Goal: Communication & Community: Share content

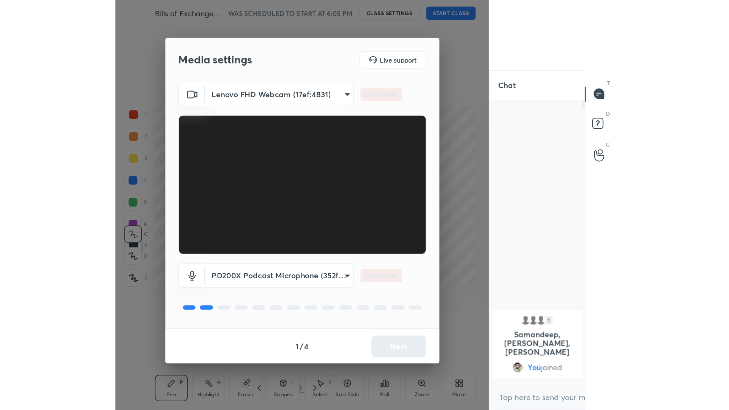
scroll to position [210, 64]
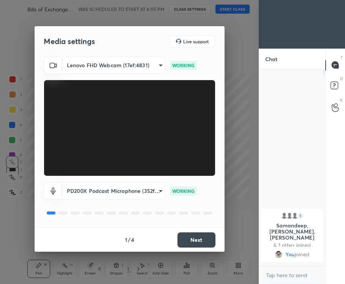
click at [191, 124] on video at bounding box center [130, 128] width 172 height 96
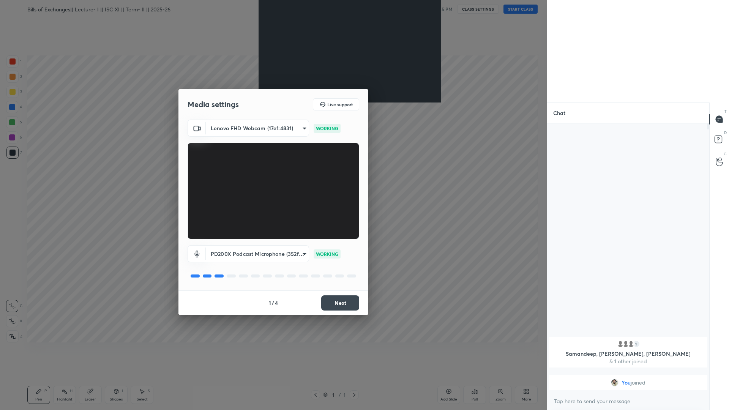
scroll to position [0, 0]
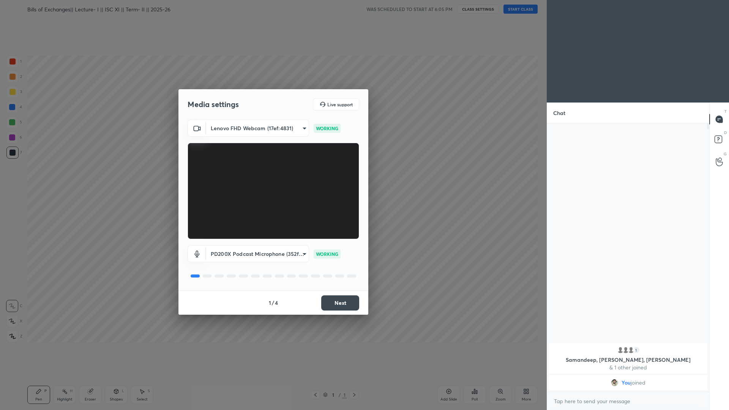
click at [331, 284] on button "Next" at bounding box center [340, 302] width 38 height 15
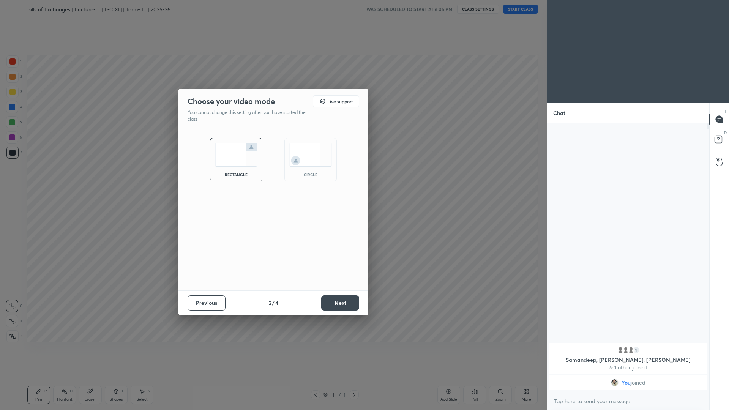
click at [331, 284] on button "Next" at bounding box center [340, 302] width 38 height 15
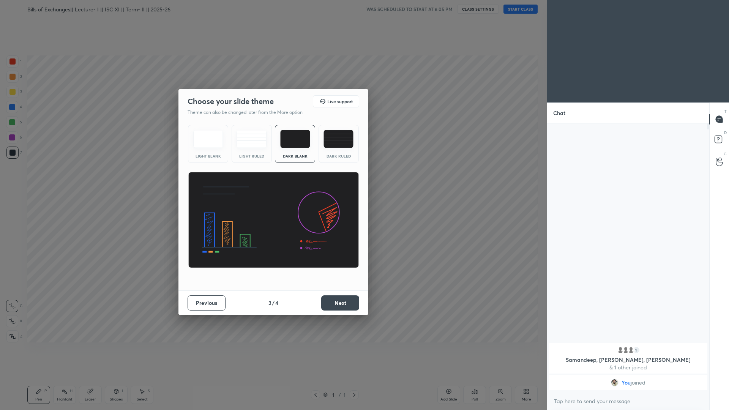
click at [331, 284] on button "Next" at bounding box center [340, 302] width 38 height 15
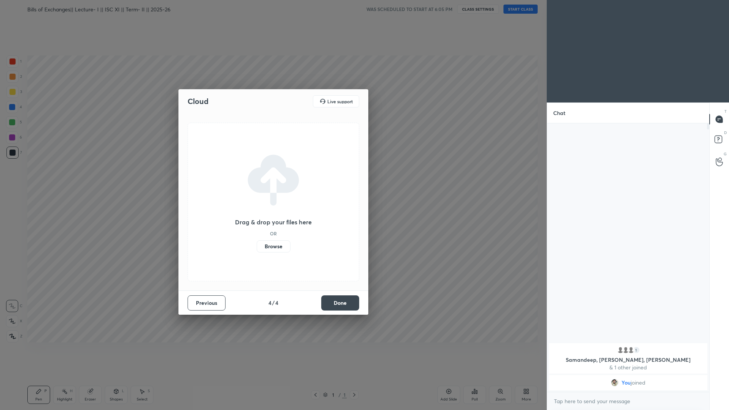
click at [211, 284] on button "Previous" at bounding box center [207, 302] width 38 height 15
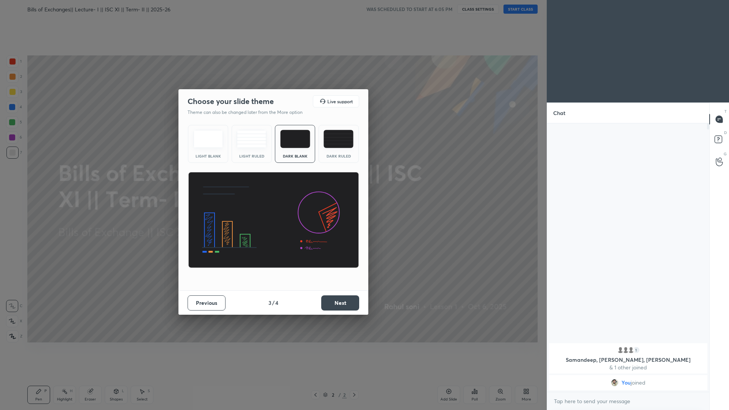
click at [336, 153] on div "Dark Ruled" at bounding box center [339, 144] width 40 height 38
click at [337, 284] on button "Next" at bounding box center [340, 302] width 38 height 15
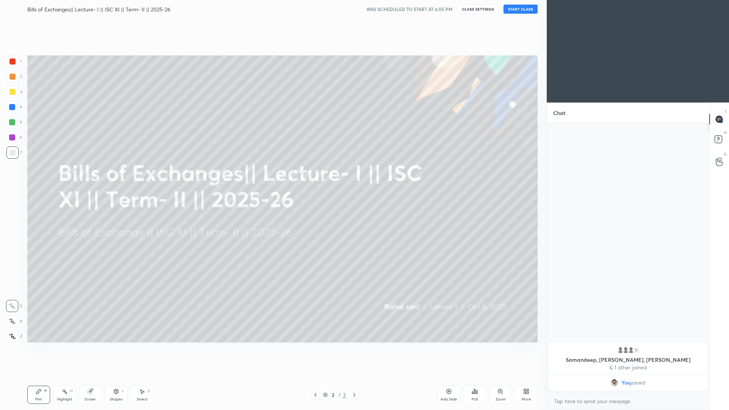
click at [344, 10] on button "START CLASS" at bounding box center [521, 9] width 34 height 9
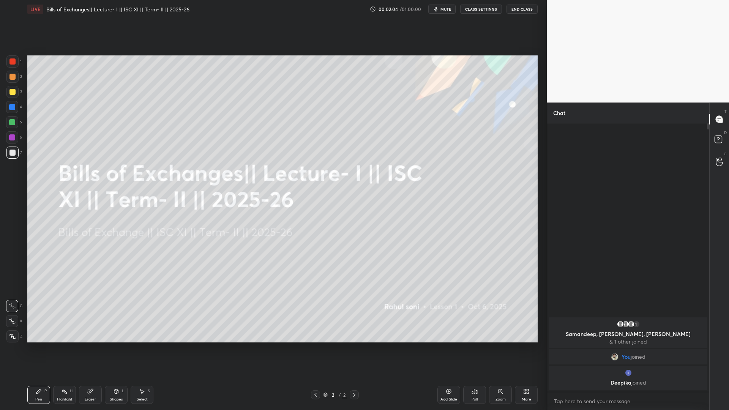
click at [2, 284] on div "1 2 3 4 5 6 7 C X Z C X Z E E Erase all H H" at bounding box center [12, 198] width 24 height 287
click at [9, 284] on icon at bounding box center [12, 336] width 7 height 5
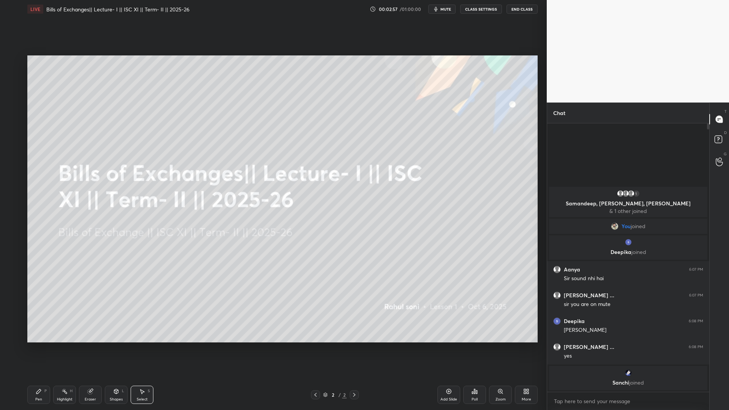
click at [344, 284] on div "Add Slide" at bounding box center [448, 395] width 23 height 18
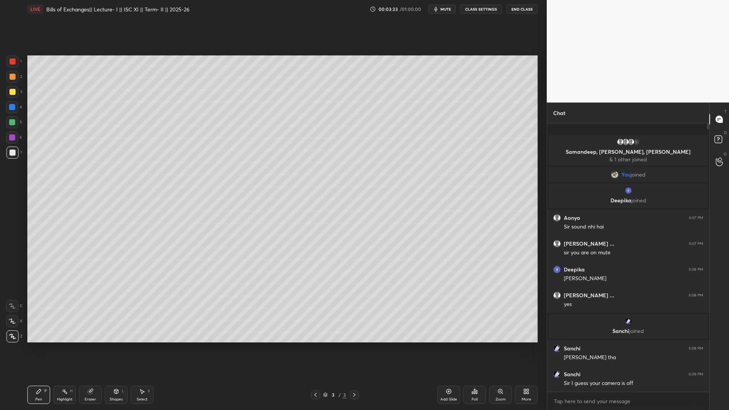
type textarea "x"
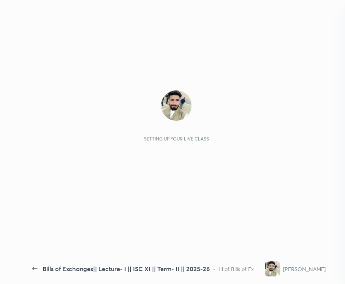
click at [181, 139] on div "Setting up your live class" at bounding box center [176, 139] width 65 height 6
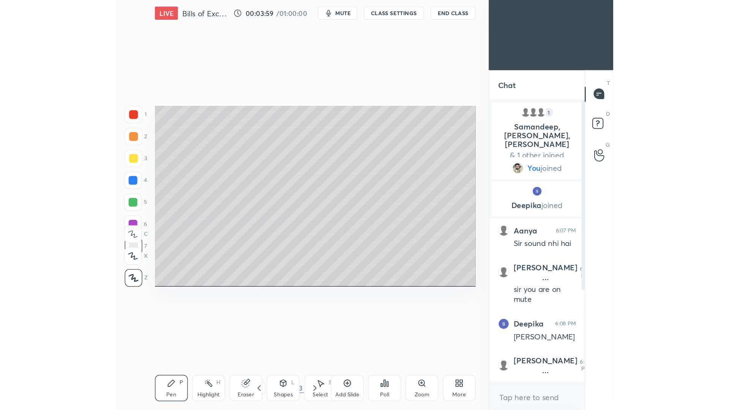
scroll to position [0, 0]
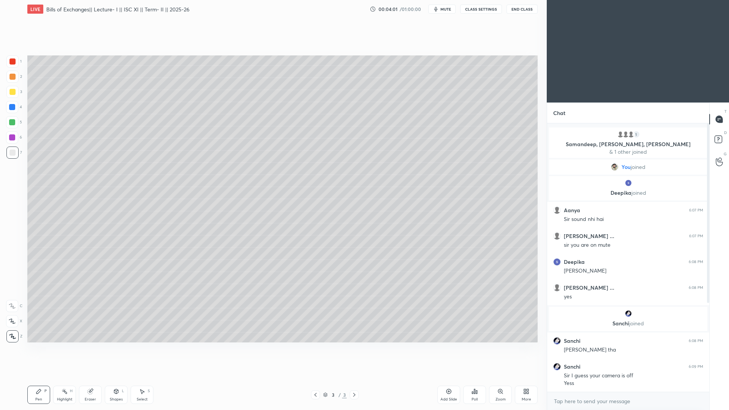
click at [344, 284] on div "More" at bounding box center [526, 395] width 23 height 18
click at [344, 284] on div "Dark Mode" at bounding box center [483, 337] width 30 height 18
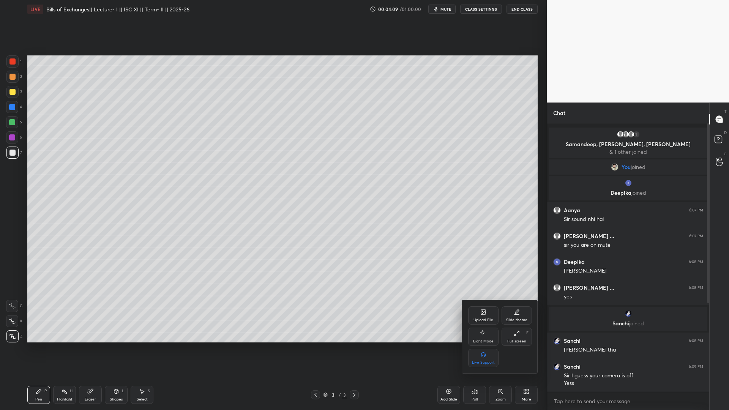
drag, startPoint x: 708, startPoint y: 285, endPoint x: 712, endPoint y: 311, distance: 26.5
click at [344, 284] on div at bounding box center [364, 205] width 729 height 410
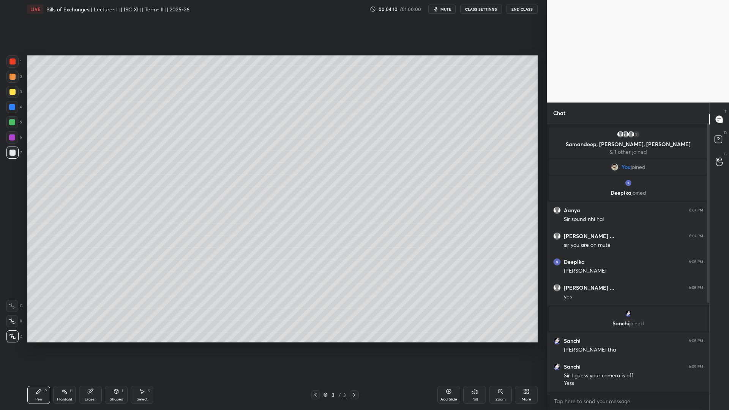
drag, startPoint x: 707, startPoint y: 302, endPoint x: 709, endPoint y: 330, distance: 28.1
click at [344, 284] on div "Chat 1 Samandeep, Aanya, Harshita & 1 other joined You joined Deepika joined Aa…" at bounding box center [638, 257] width 182 height 308
click at [344, 284] on div at bounding box center [707, 257] width 5 height 268
click at [344, 284] on div at bounding box center [708, 249] width 2 height 253
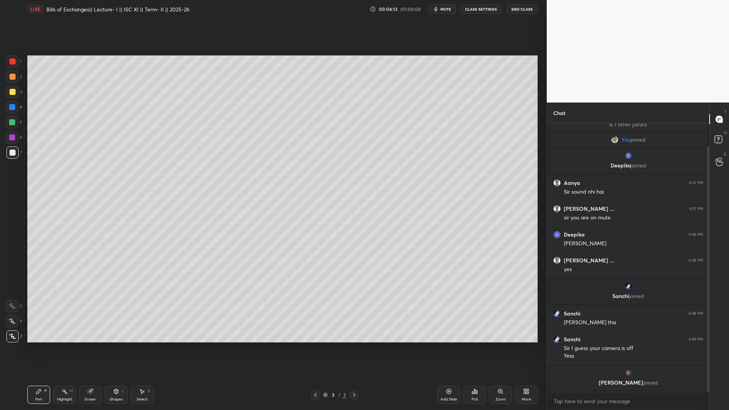
drag, startPoint x: 707, startPoint y: 340, endPoint x: 704, endPoint y: 376, distance: 36.6
click at [344, 284] on div "1 Samandeep, Aanya, Harshita & 1 other joined You joined Deepika joined Aanya 6…" at bounding box center [628, 257] width 162 height 268
drag, startPoint x: 709, startPoint y: 362, endPoint x: 701, endPoint y: 366, distance: 8.5
click at [344, 284] on div "1 Samandeep, Aanya, Harshita & 1 other joined You joined Deepika joined Aanya 6…" at bounding box center [628, 257] width 162 height 268
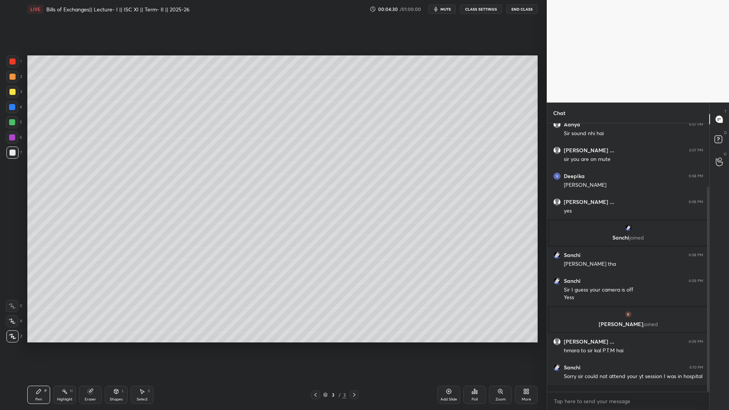
click at [344, 284] on div "LIVE Bills of Exchanges|| Lecture- I || ISC XI || Term- II || 2025-26 00:04:30 …" at bounding box center [282, 205] width 516 height 410
click at [344, 284] on div "More" at bounding box center [526, 395] width 23 height 18
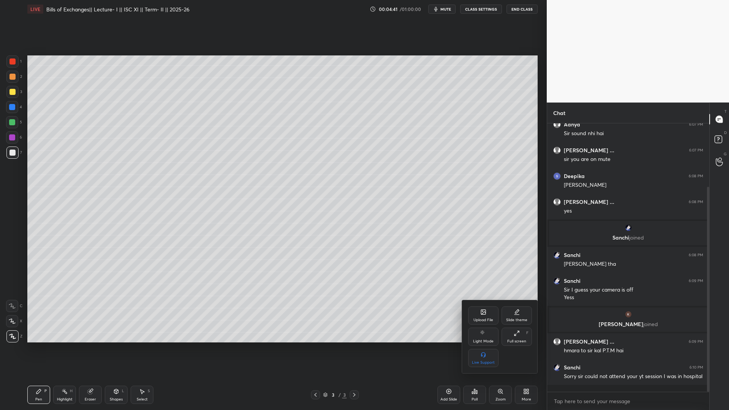
click at [344, 284] on div "Upload File" at bounding box center [484, 320] width 20 height 4
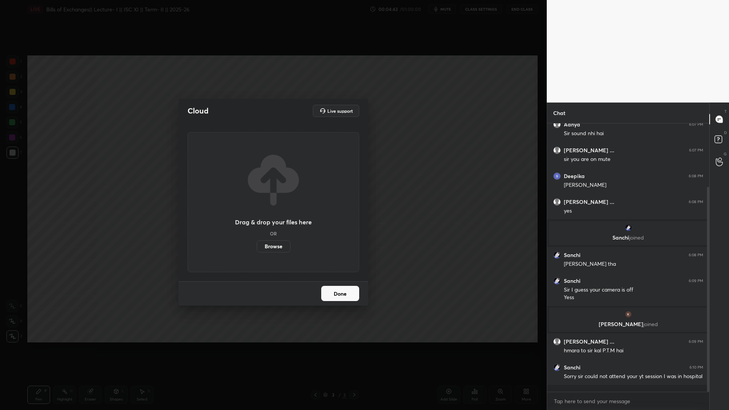
click at [280, 251] on label "Browse" at bounding box center [274, 246] width 34 height 12
click at [257, 251] on input "Browse" at bounding box center [257, 246] width 0 height 12
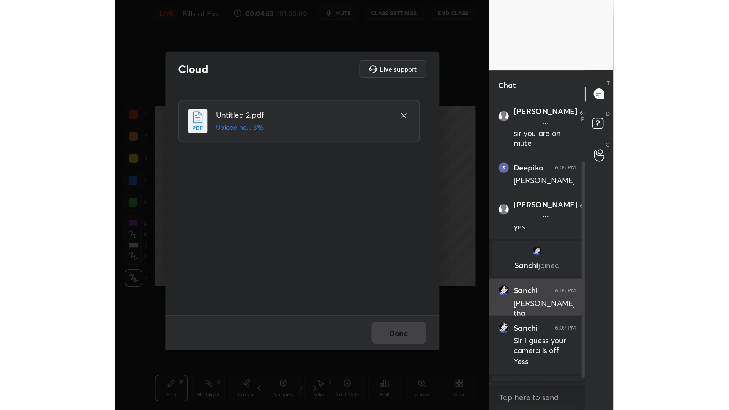
scroll to position [37615, 37460]
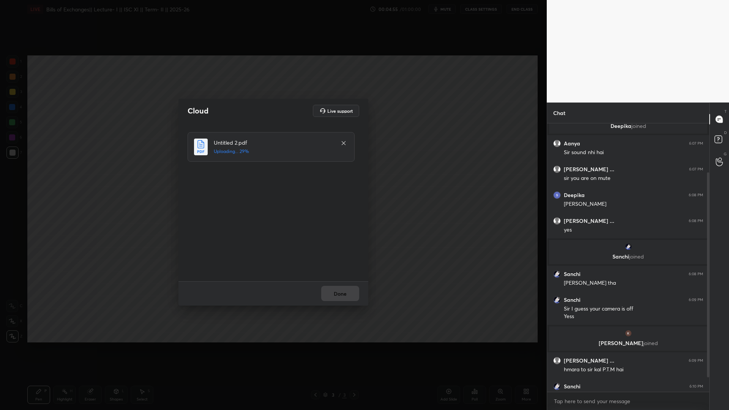
click at [344, 284] on div "Cloud Live support Untitled 2.pdf Uploading... 29% Done" at bounding box center [273, 205] width 547 height 410
click at [341, 284] on button "Done" at bounding box center [340, 293] width 38 height 15
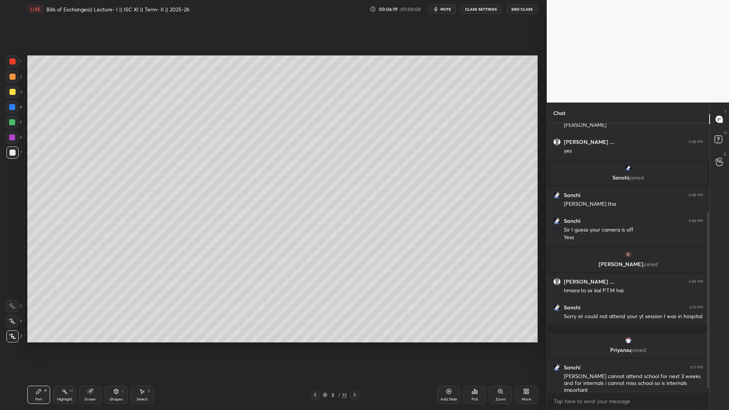
scroll to position [139, 0]
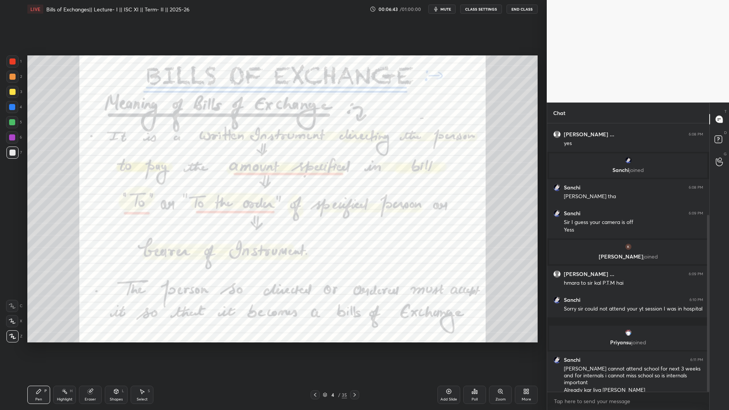
click at [11, 63] on div at bounding box center [12, 61] width 6 height 6
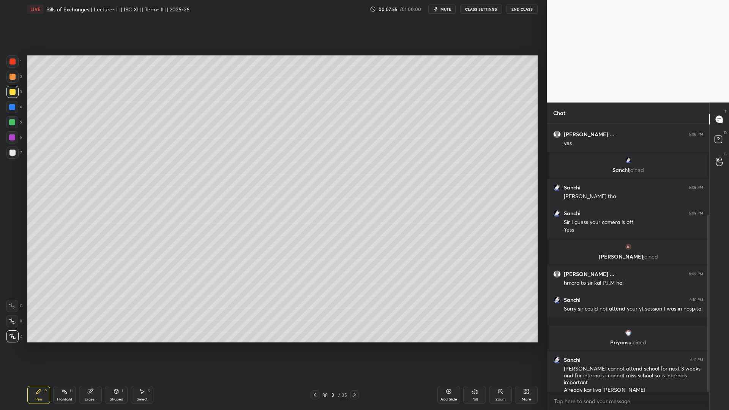
click at [344, 284] on div "Poll" at bounding box center [475, 400] width 6 height 4
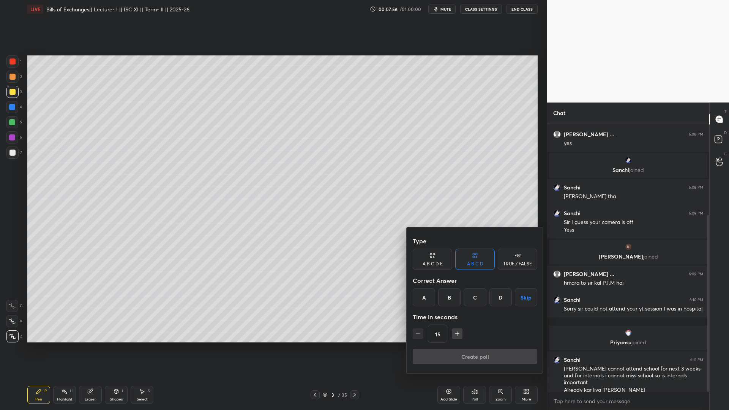
click at [344, 284] on div "A" at bounding box center [424, 297] width 22 height 18
click at [344, 284] on div "Type A B C D E A B C D TRUE / FALSE Correct Answer A B C D Skip Time in seconds…" at bounding box center [475, 291] width 125 height 115
click at [344, 284] on button "Create poll" at bounding box center [475, 356] width 125 height 15
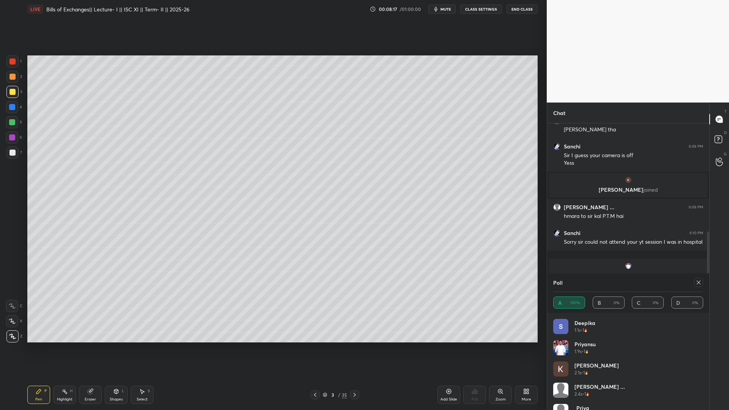
scroll to position [15, 0]
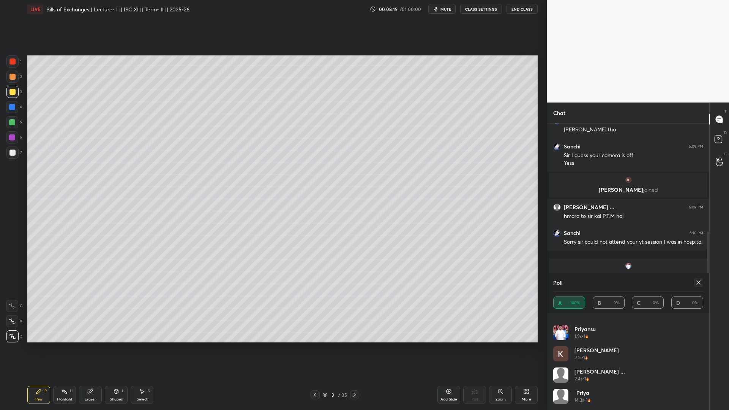
click at [344, 282] on icon at bounding box center [699, 283] width 6 height 6
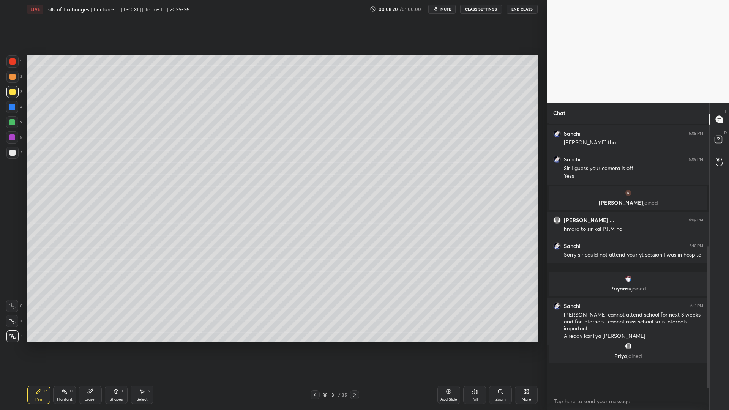
scroll to position [275, 160]
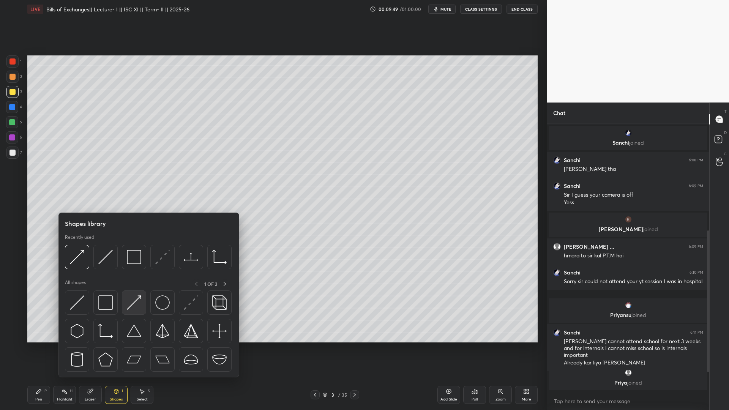
click at [136, 284] on img at bounding box center [134, 302] width 14 height 14
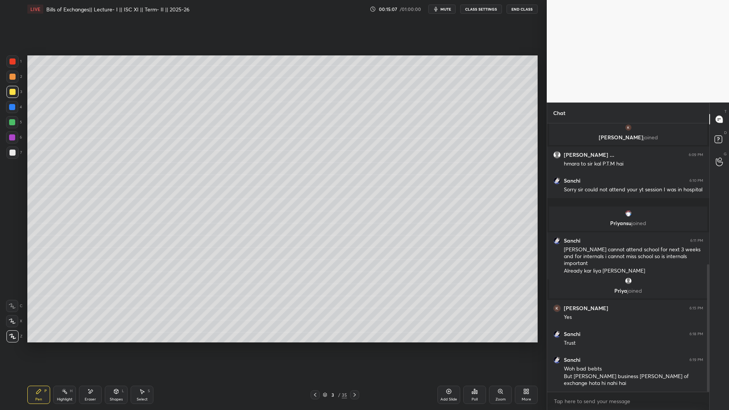
scroll to position [296, 0]
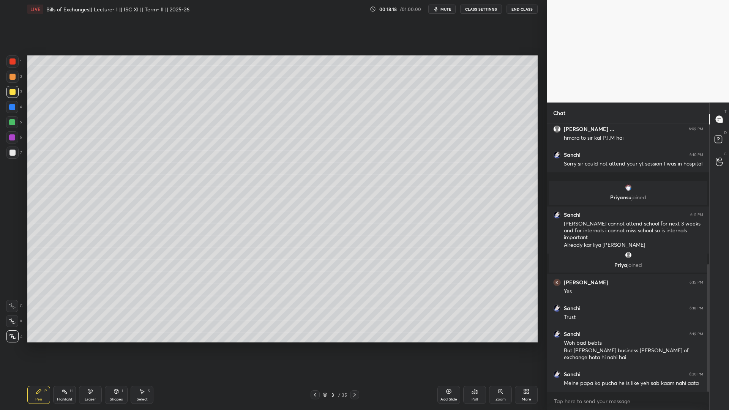
click at [344, 284] on div "Add Slide" at bounding box center [448, 395] width 23 height 18
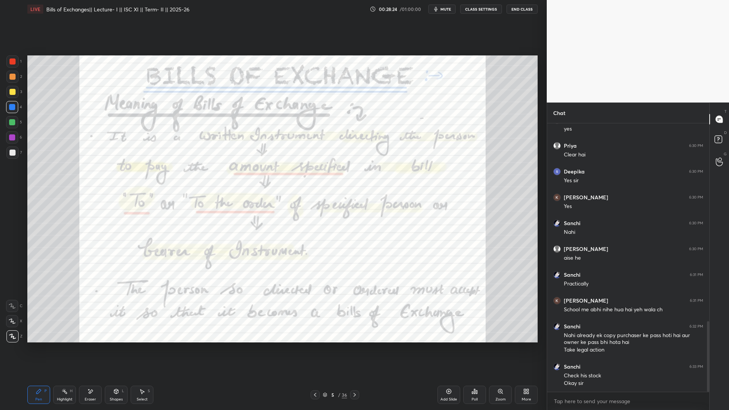
scroll to position [780, 0]
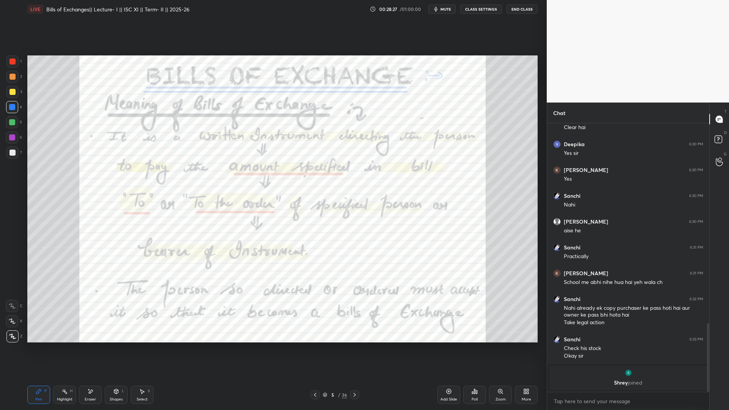
click at [344, 284] on icon at bounding box center [355, 395] width 6 height 6
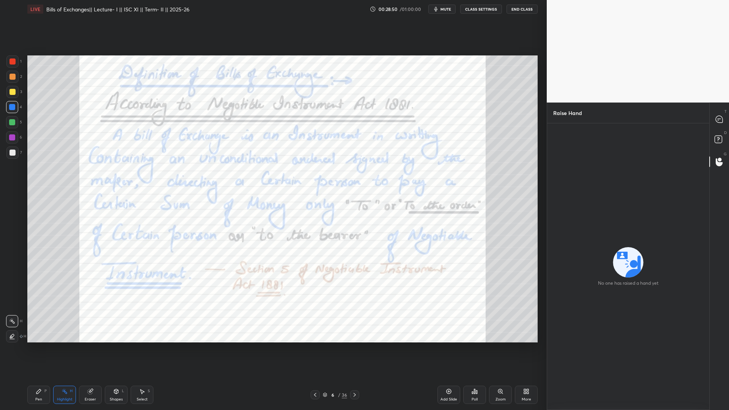
click at [5, 95] on div "1 2 3 4 5 6 7 C X Z C X Z E E Erase all H H" at bounding box center [12, 198] width 24 height 287
drag, startPoint x: 15, startPoint y: 92, endPoint x: 22, endPoint y: 96, distance: 8.2
click at [16, 92] on div at bounding box center [12, 92] width 12 height 12
drag, startPoint x: 8, startPoint y: 334, endPoint x: 10, endPoint y: 331, distance: 4.0
click at [8, 284] on div at bounding box center [12, 336] width 12 height 12
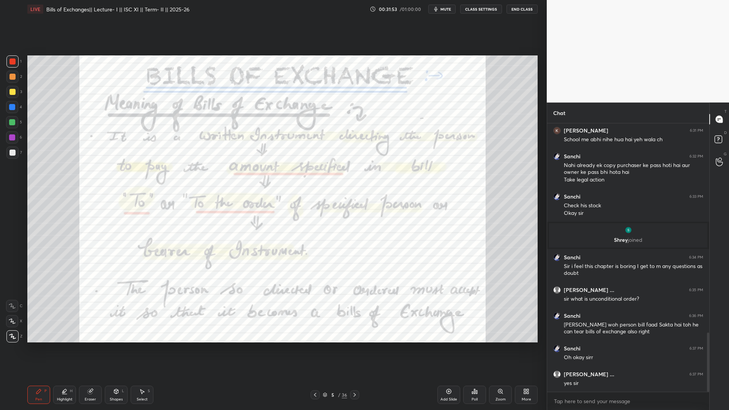
scroll to position [949, 0]
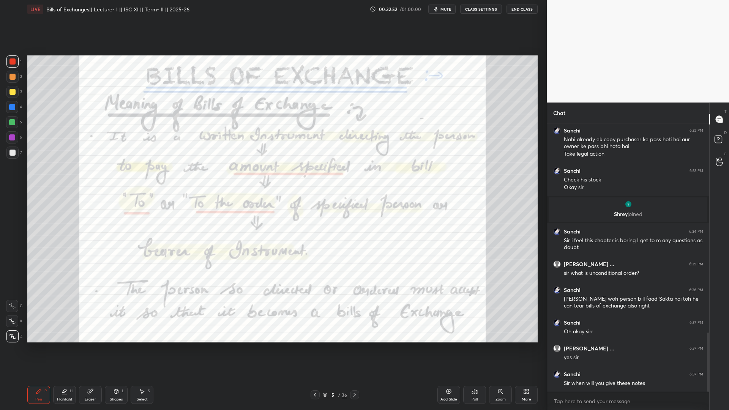
click at [344, 284] on icon at bounding box center [355, 395] width 6 height 6
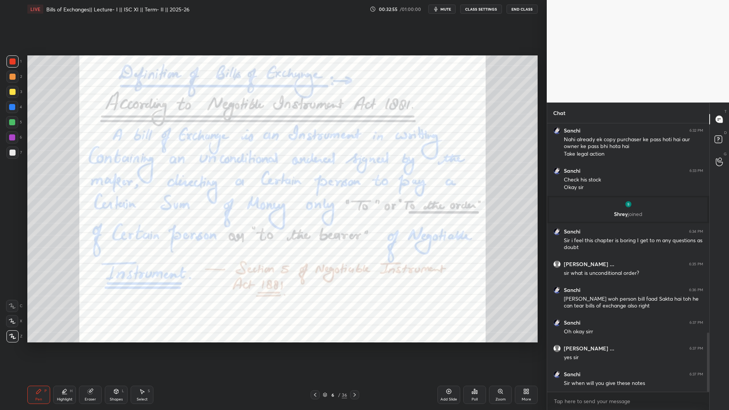
click at [344, 284] on icon at bounding box center [355, 395] width 6 height 6
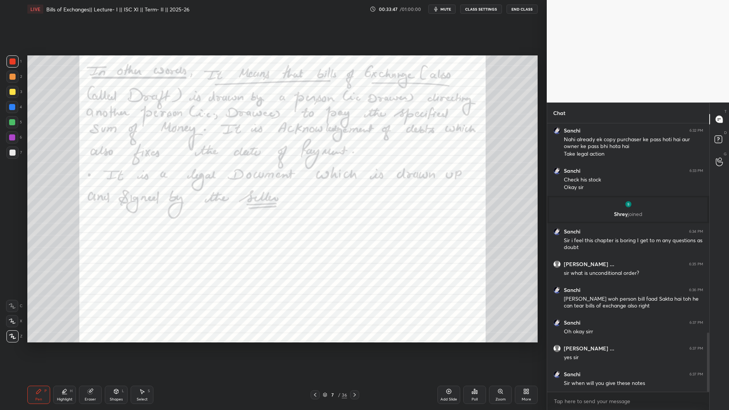
click at [344, 284] on div at bounding box center [354, 394] width 9 height 9
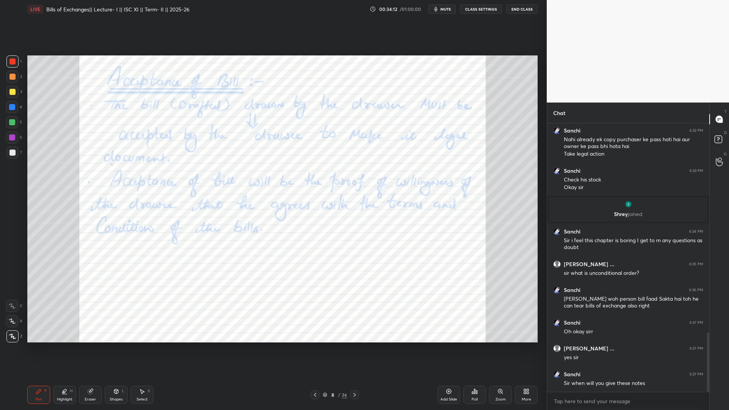
click at [344, 284] on icon at bounding box center [355, 395] width 6 height 6
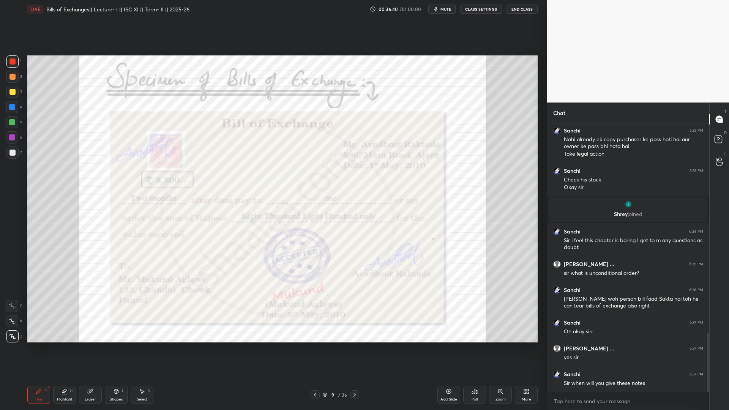
scroll to position [975, 0]
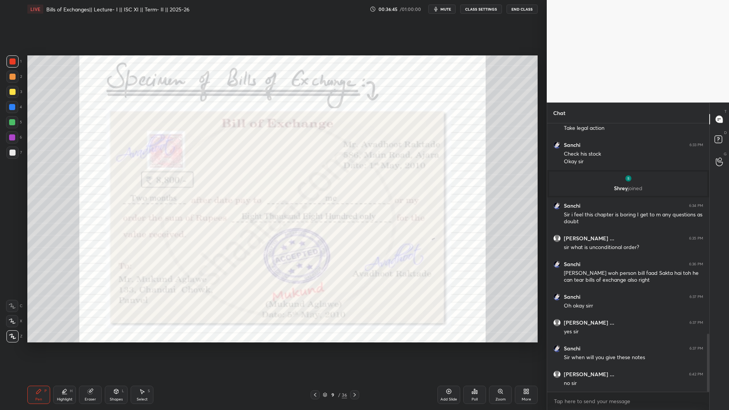
click at [344, 284] on div at bounding box center [354, 394] width 9 height 9
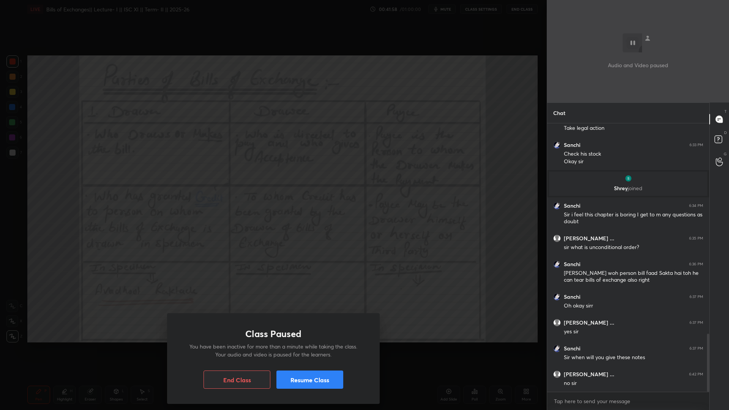
click at [291, 284] on button "Resume Class" at bounding box center [309, 380] width 67 height 18
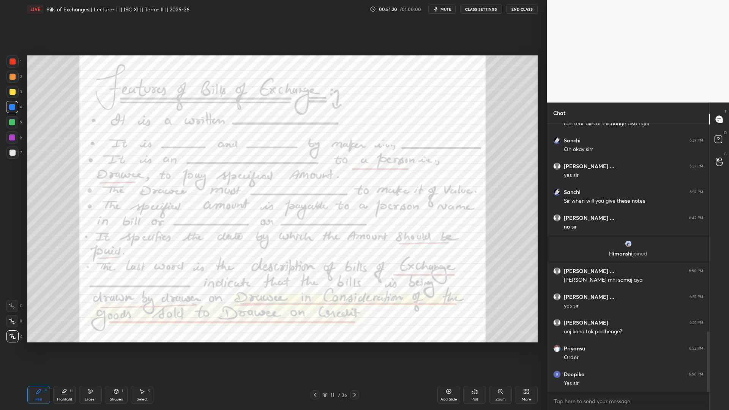
scroll to position [923, 0]
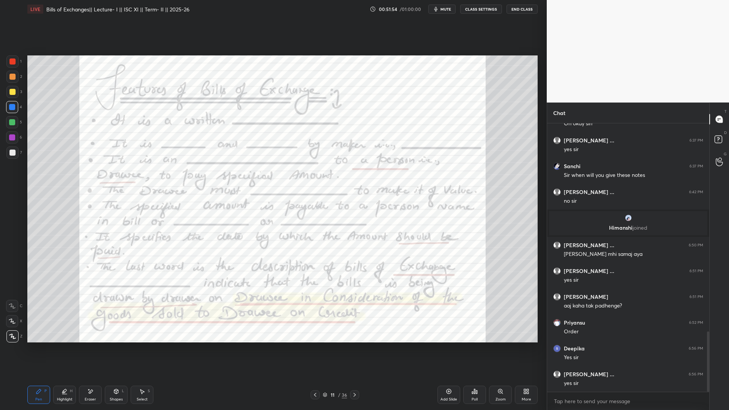
click at [344, 284] on icon at bounding box center [355, 395] width 6 height 6
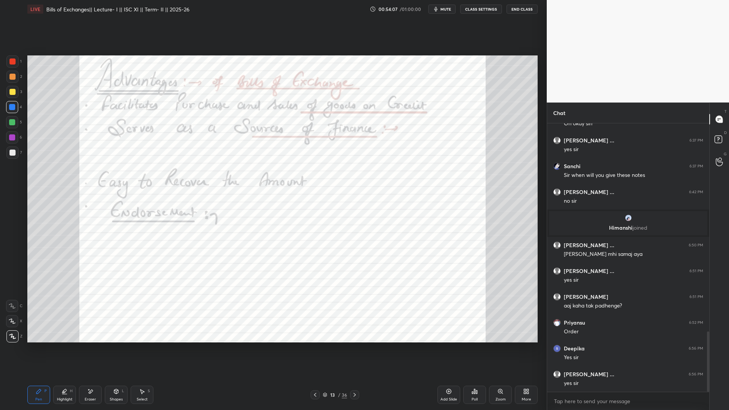
click at [344, 55] on div "Setting up your live class Poll for secs No correct answer Start poll" at bounding box center [282, 199] width 516 height 362
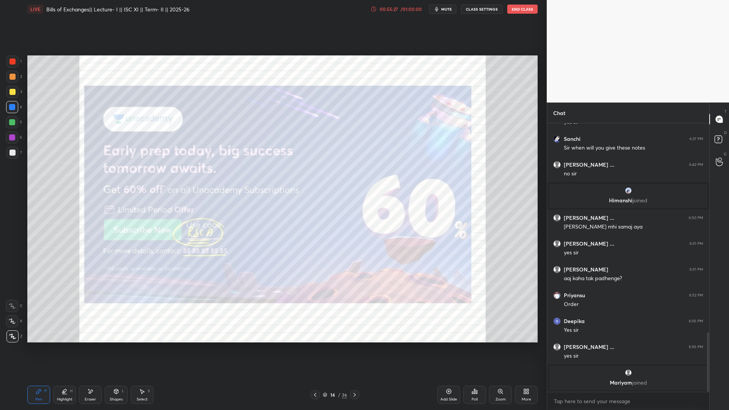
click at [344, 13] on button "End Class" at bounding box center [522, 9] width 30 height 9
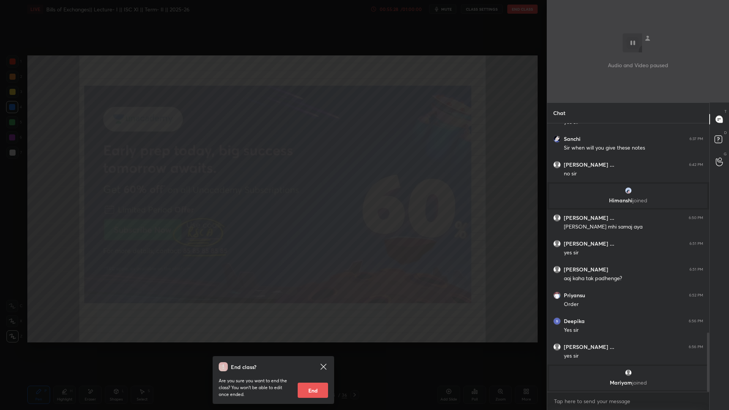
click at [321, 284] on button "End" at bounding box center [313, 390] width 30 height 15
type textarea "x"
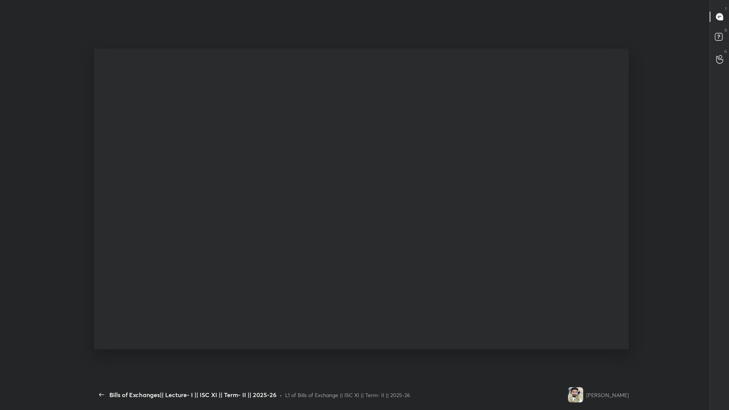
scroll to position [0, 0]
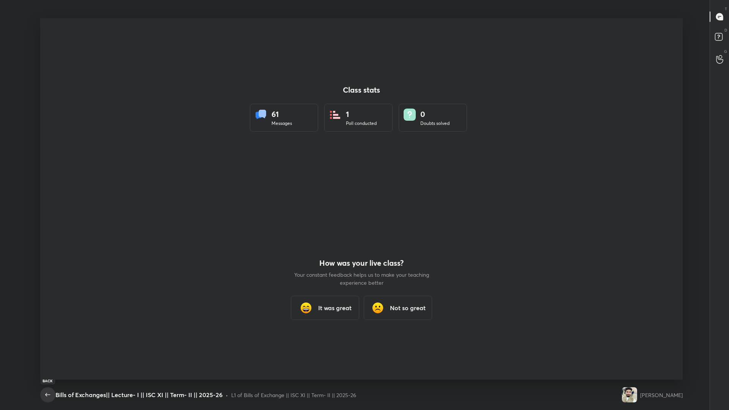
click at [50, 284] on icon "button" at bounding box center [47, 394] width 9 height 9
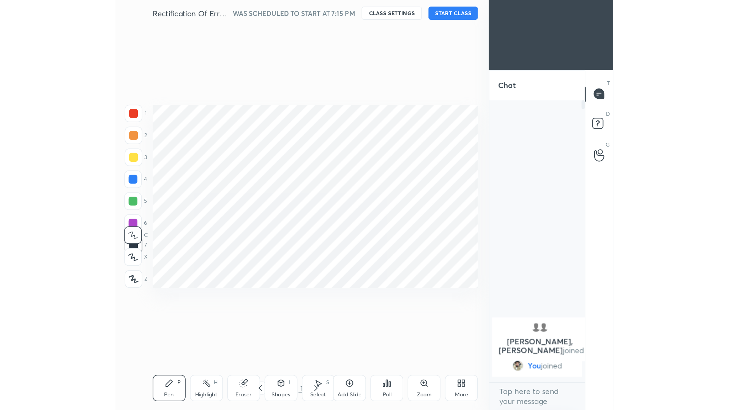
scroll to position [37741, 37748]
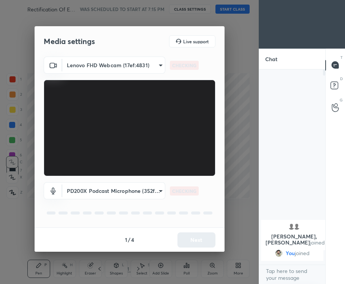
click at [168, 87] on video at bounding box center [130, 128] width 172 height 96
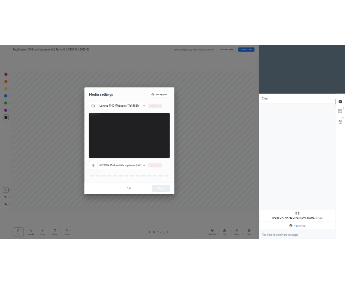
scroll to position [266, 160]
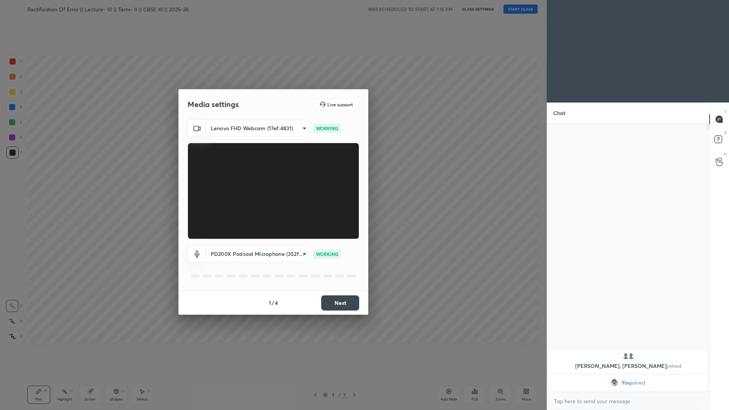
click at [332, 284] on button "Next" at bounding box center [340, 302] width 38 height 15
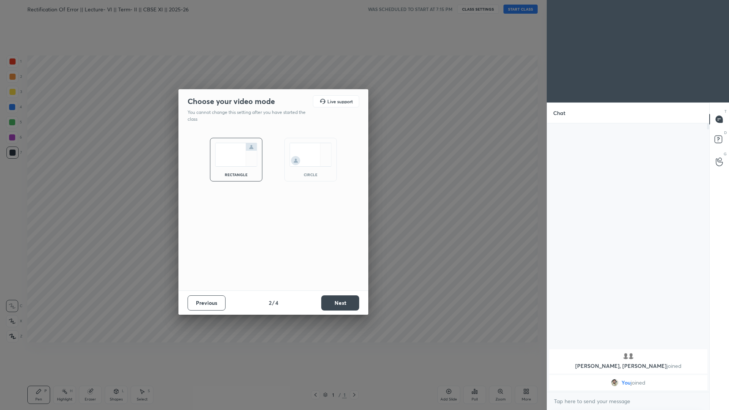
click at [332, 284] on button "Next" at bounding box center [340, 302] width 38 height 15
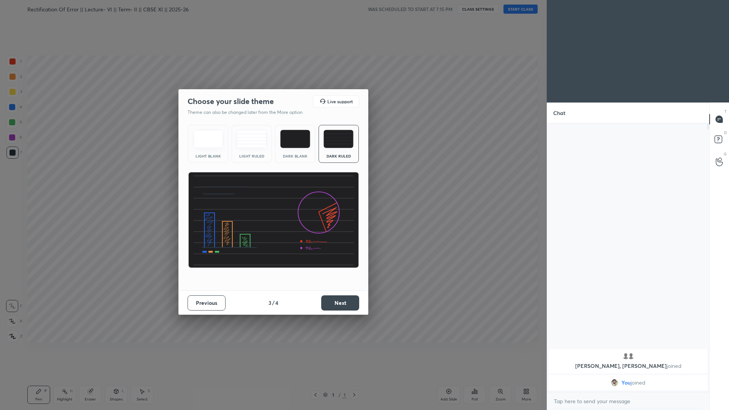
click at [332, 284] on button "Next" at bounding box center [340, 302] width 38 height 15
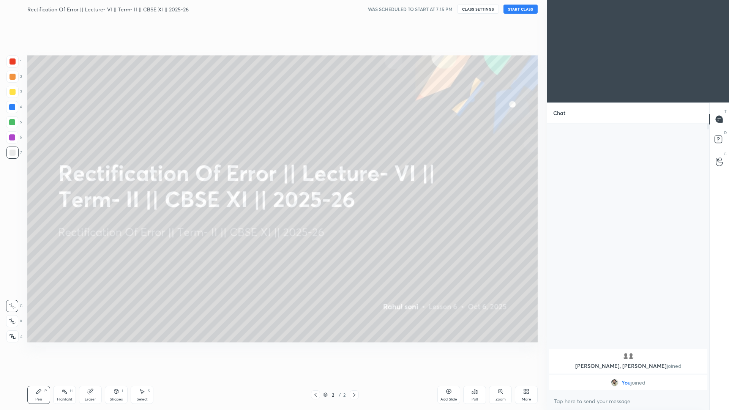
drag, startPoint x: 517, startPoint y: 6, endPoint x: 517, endPoint y: 371, distance: 365.0
click at [344, 6] on button "START CLASS" at bounding box center [521, 9] width 34 height 9
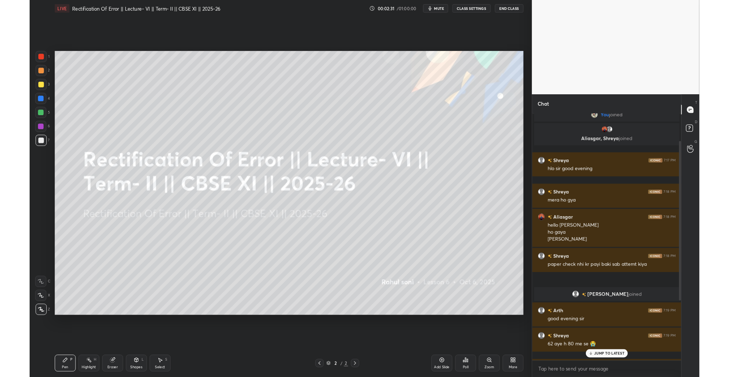
scroll to position [0, 0]
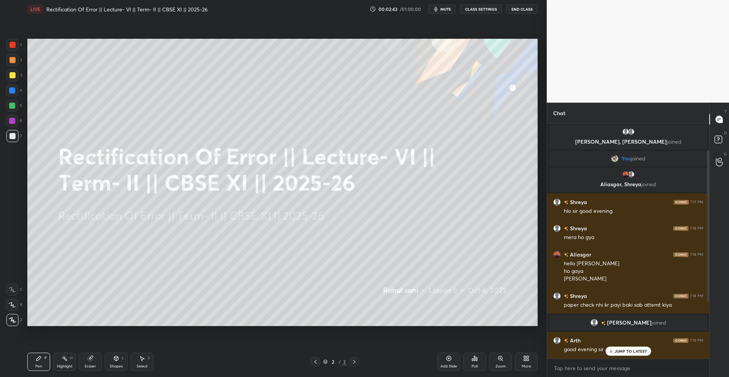
click at [344, 284] on p "JUMP TO LATEST" at bounding box center [631, 351] width 33 height 5
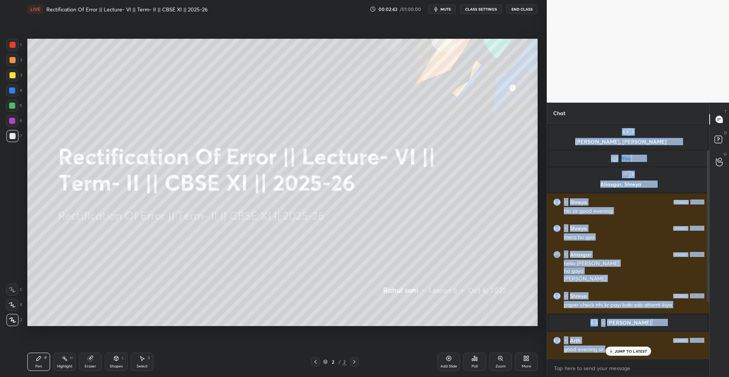
scroll to position [78, 0]
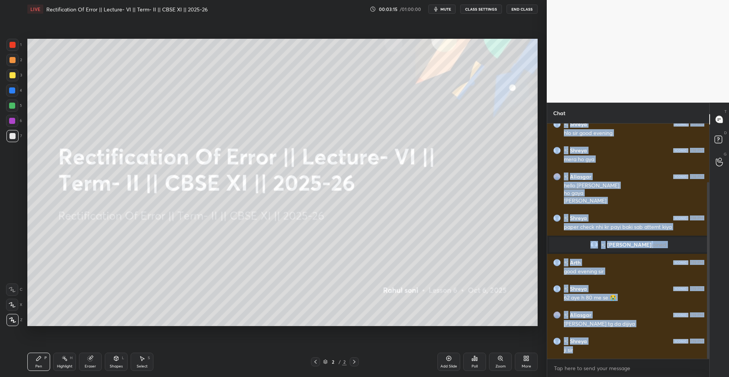
click at [344, 284] on div "More" at bounding box center [526, 361] width 23 height 18
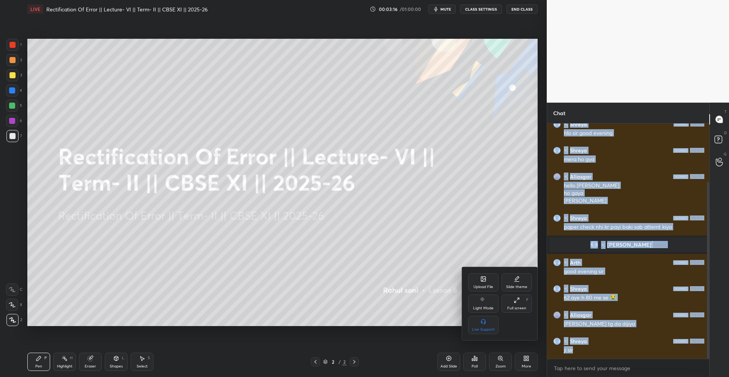
click at [344, 283] on div "Upload File" at bounding box center [483, 282] width 30 height 18
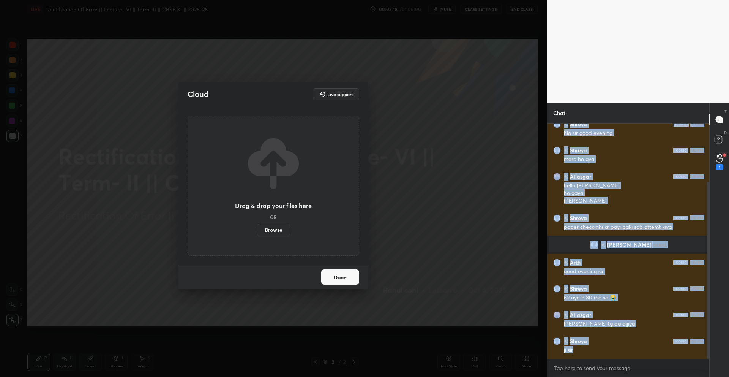
click at [275, 229] on label "Browse" at bounding box center [274, 230] width 34 height 12
click at [257, 229] on input "Browse" at bounding box center [257, 230] width 0 height 12
click at [344, 157] on icon at bounding box center [719, 158] width 7 height 9
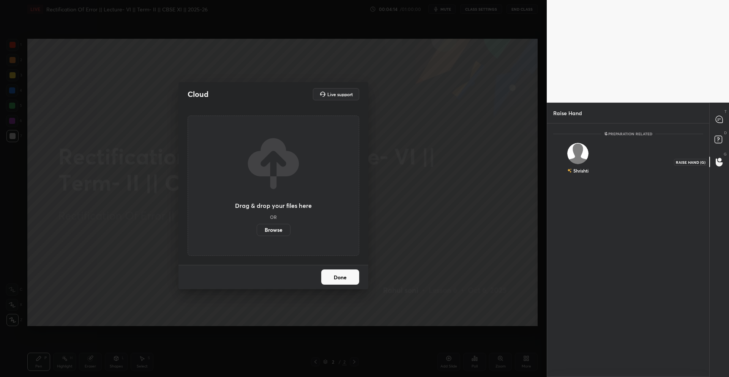
scroll to position [3, 3]
click at [344, 164] on div "Shrishti" at bounding box center [577, 170] width 21 height 13
click at [344, 175] on button "INVITE" at bounding box center [578, 176] width 43 height 10
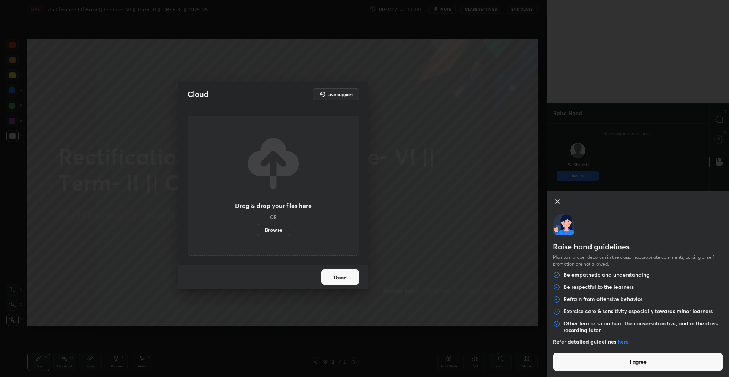
drag, startPoint x: 652, startPoint y: 353, endPoint x: 646, endPoint y: 358, distance: 7.5
click at [344, 284] on div "Raise hand guidelines Maintain proper decorum in the class. Inappropriate comme…" at bounding box center [638, 284] width 182 height 186
click at [344, 284] on button "I agree" at bounding box center [638, 361] width 170 height 18
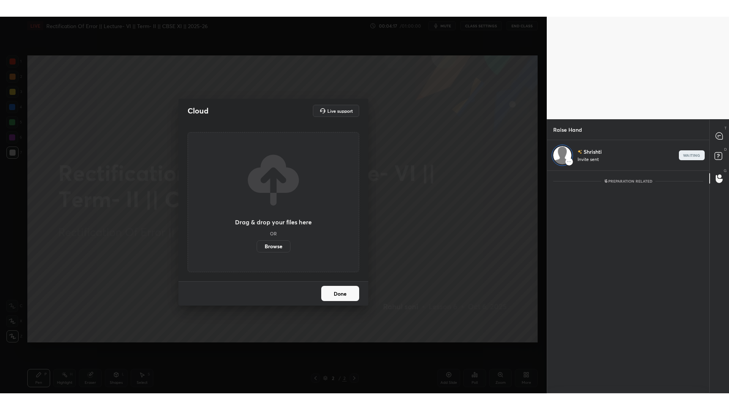
scroll to position [220, 160]
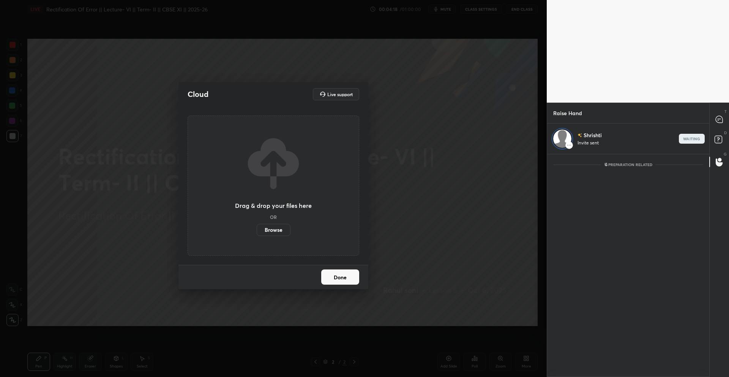
click at [275, 229] on label "Browse" at bounding box center [274, 230] width 34 height 12
click at [257, 229] on input "Browse" at bounding box center [257, 230] width 0 height 12
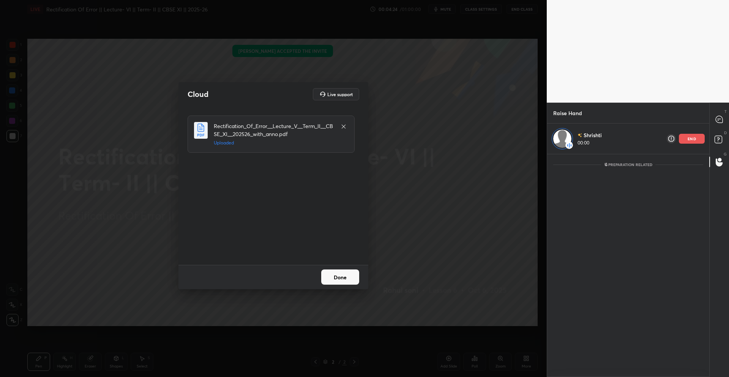
click at [344, 274] on button "Done" at bounding box center [340, 276] width 38 height 15
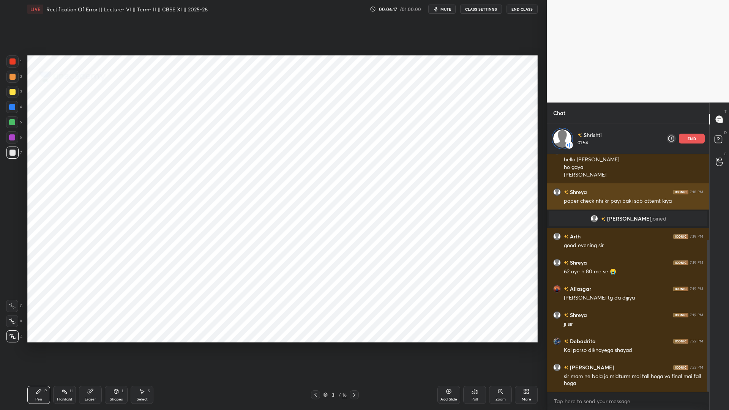
scroll to position [167, 0]
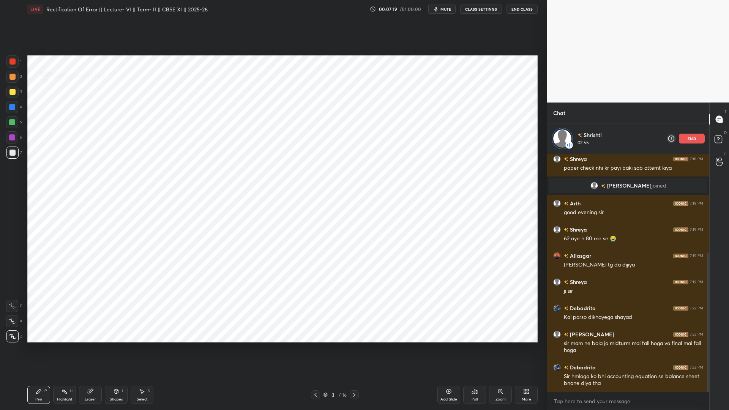
click at [344, 139] on p "end" at bounding box center [692, 139] width 8 height 4
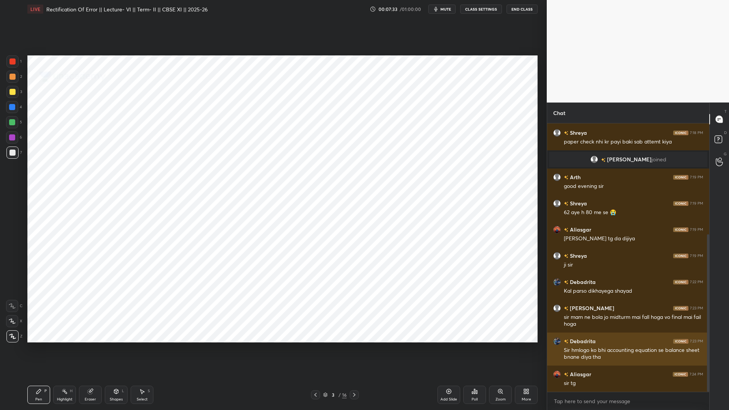
scroll to position [189, 0]
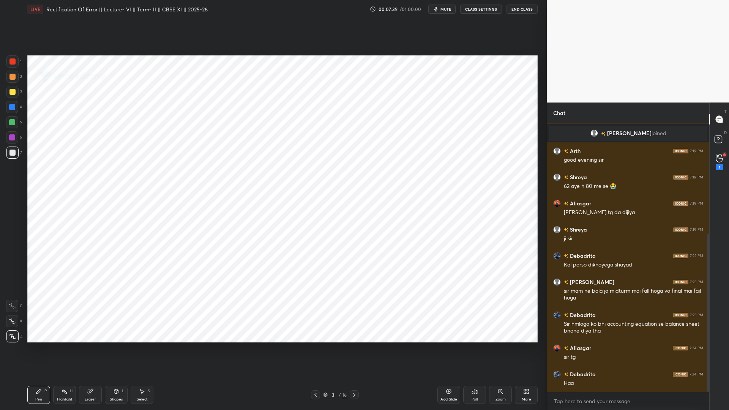
click at [344, 154] on icon at bounding box center [719, 158] width 7 height 9
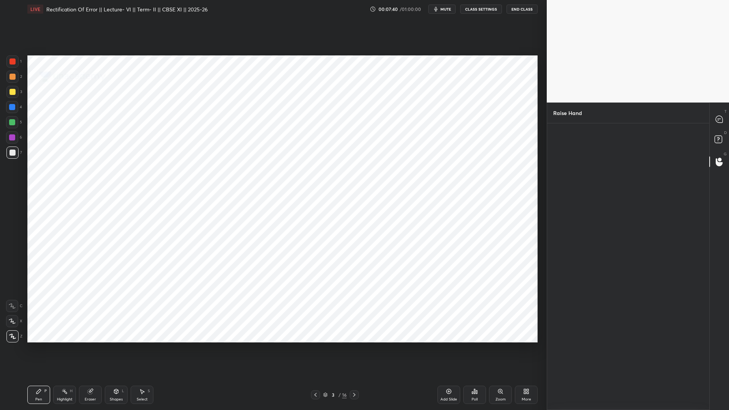
scroll to position [3, 3]
click at [344, 163] on div "Debadrita" at bounding box center [578, 164] width 27 height 13
click at [344, 175] on button "INVITE" at bounding box center [578, 176] width 43 height 10
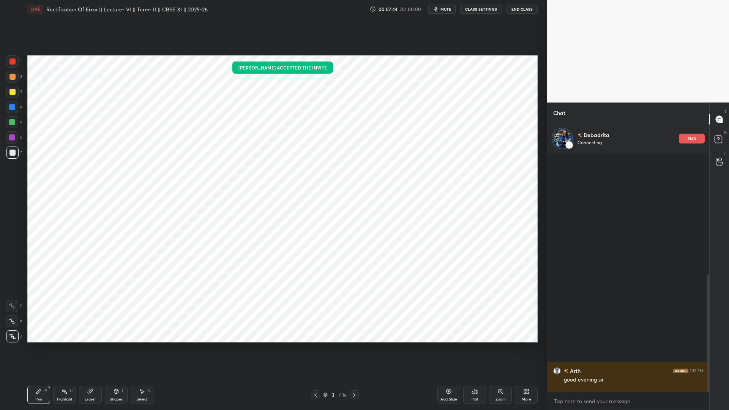
scroll to position [235, 160]
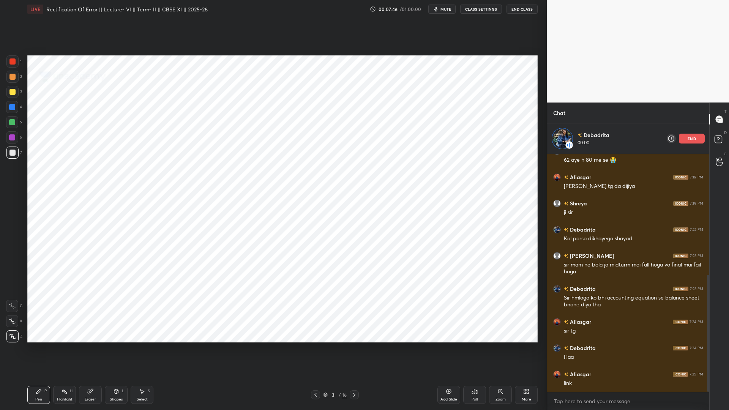
click at [344, 284] on icon at bounding box center [354, 395] width 6 height 6
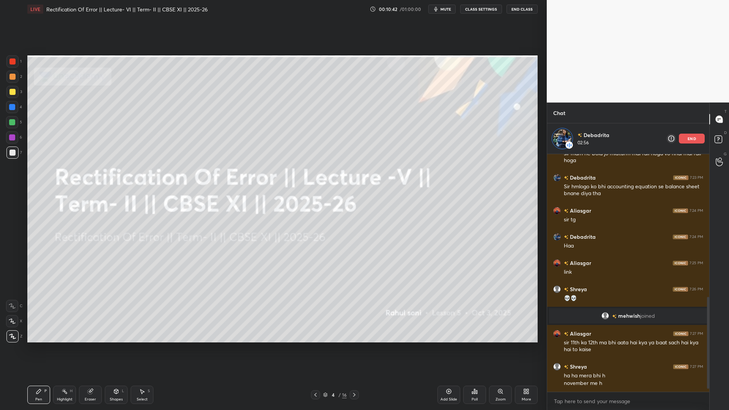
scroll to position [3, 3]
click at [344, 138] on p "end" at bounding box center [692, 139] width 8 height 4
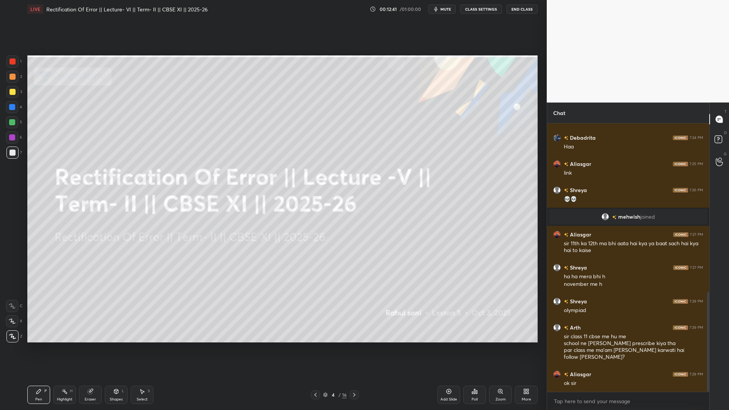
scroll to position [452, 0]
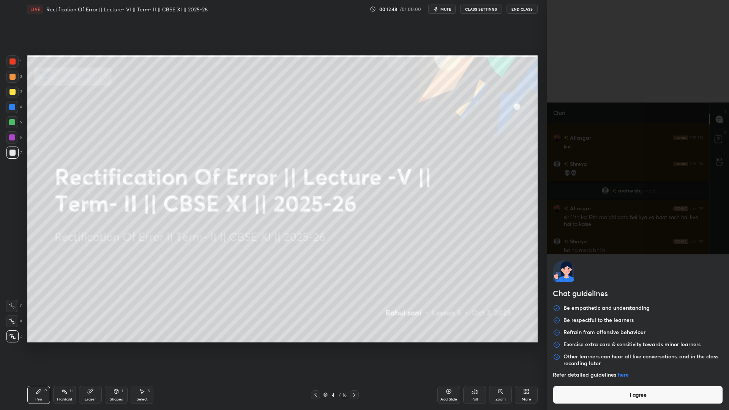
click at [344, 284] on body "1 2 3 4 5 6 7 C X Z C X Z E E Erase all H H LIVE Rectification Of Error || Lect…" at bounding box center [364, 205] width 729 height 410
click at [344, 284] on div "Chat guidelines Be empathetic and understanding Be respectful to the learners R…" at bounding box center [638, 205] width 182 height 410
click at [344, 284] on button "I agree" at bounding box center [638, 395] width 170 height 18
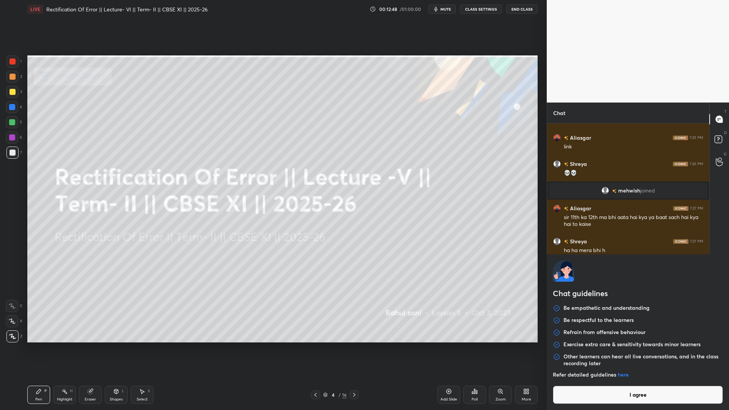
type textarea "x"
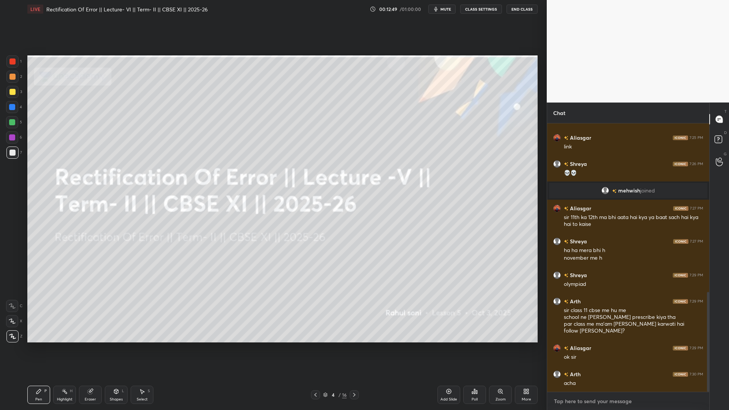
paste textarea "https://t.me/rahulsoniclasses"
type textarea "https://t.me/rahulsoniclasses"
type textarea "x"
type textarea "https://t.me/rahulsoniclasses"
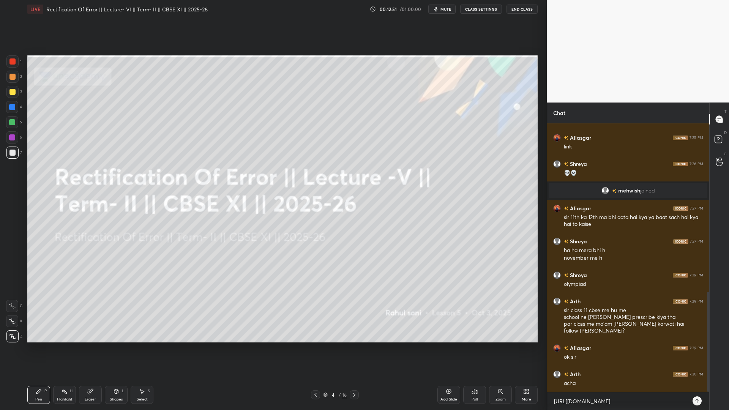
type textarea "x"
click at [344, 284] on icon at bounding box center [697, 401] width 6 height 6
type textarea "x"
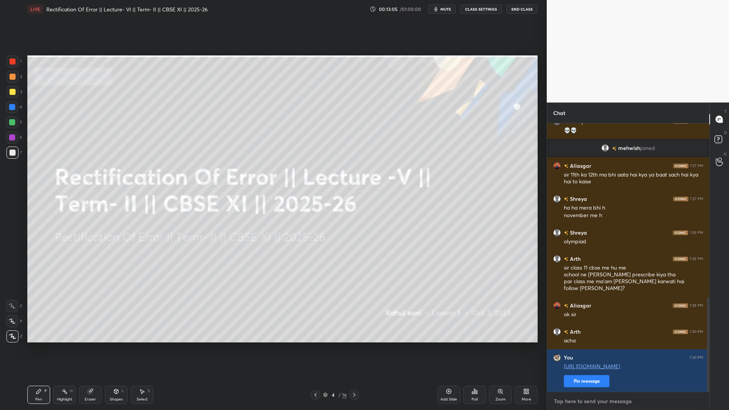
click at [344, 284] on textarea at bounding box center [628, 401] width 150 height 12
paste textarea "https://t.me/commerecsutta"
type textarea "https://t.me/commerecsutta"
type textarea "x"
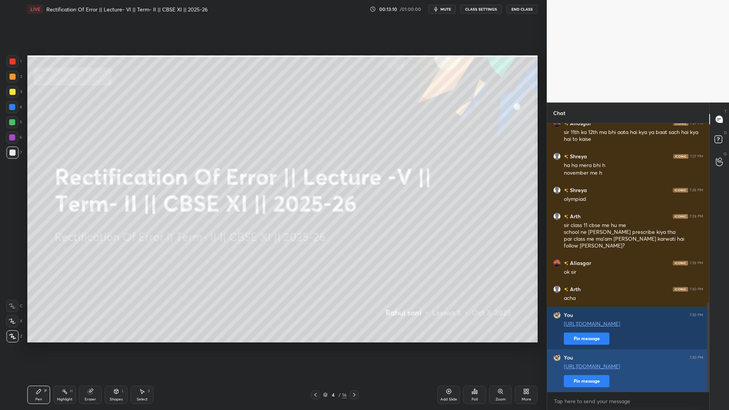
type textarea "x"
click at [344, 284] on button "Pin message" at bounding box center [587, 381] width 46 height 12
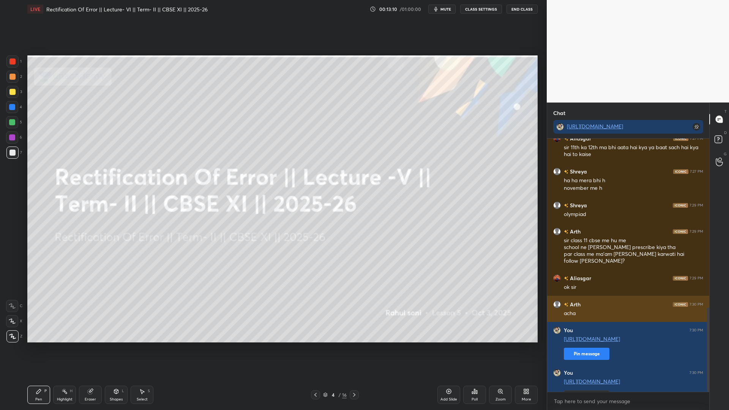
scroll to position [269, 160]
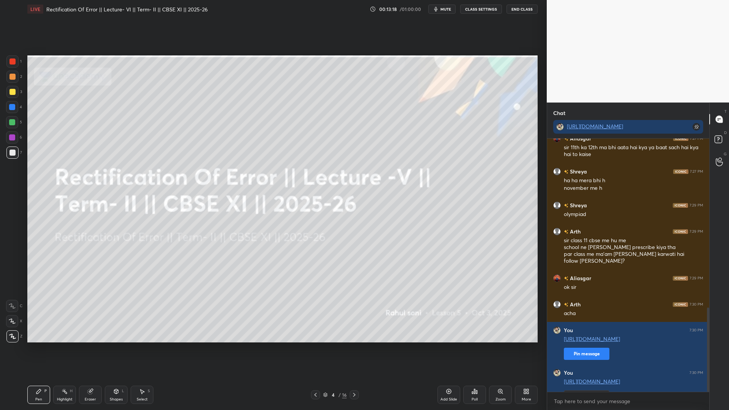
click at [344, 284] on icon at bounding box center [354, 395] width 6 height 6
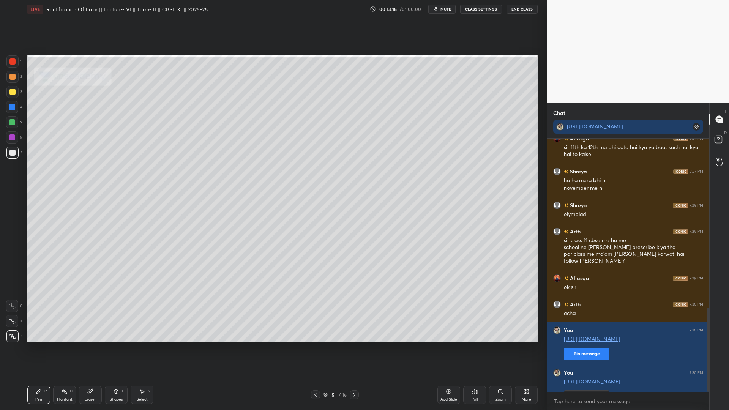
click at [344, 284] on icon at bounding box center [354, 395] width 6 height 6
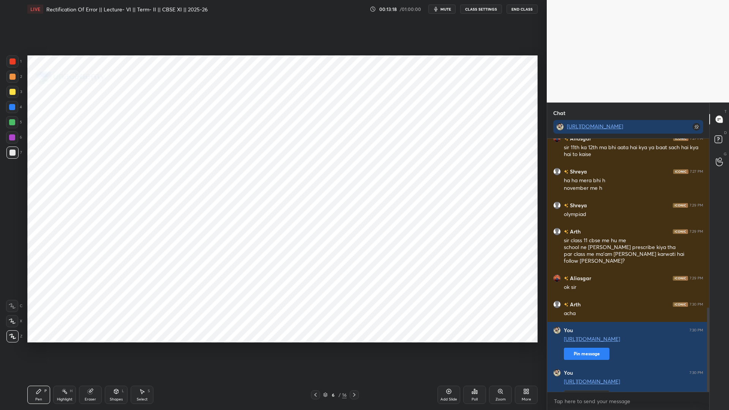
click at [344, 284] on icon at bounding box center [354, 395] width 6 height 6
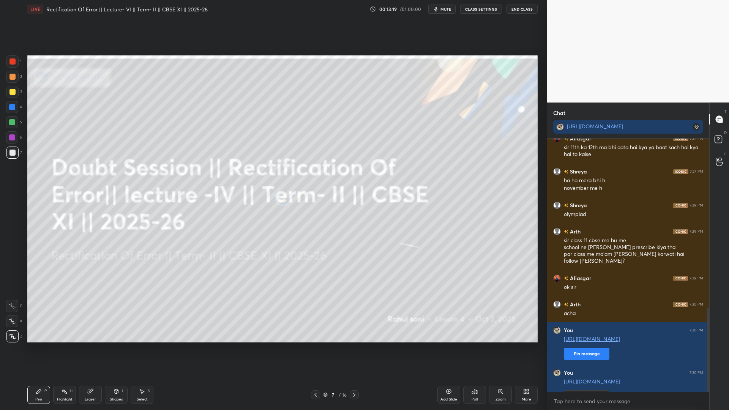
click at [344, 284] on icon at bounding box center [354, 395] width 6 height 6
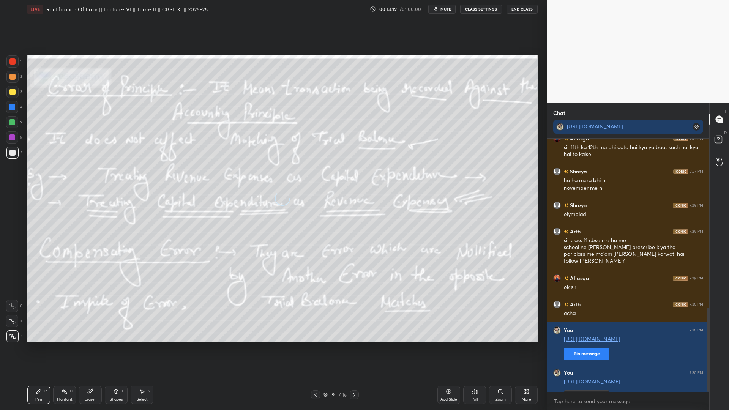
click at [344, 284] on icon at bounding box center [354, 395] width 6 height 6
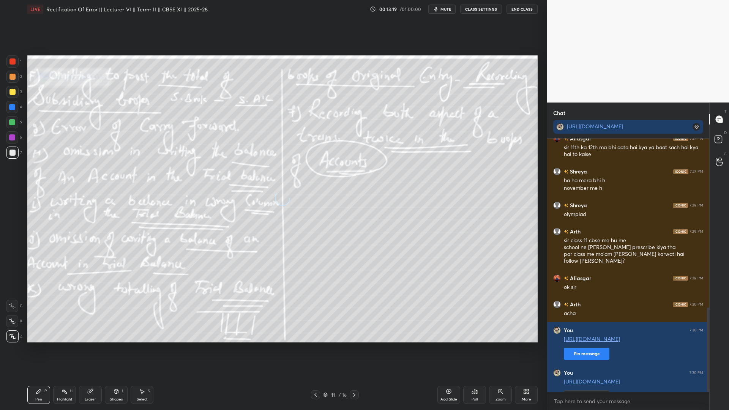
click at [344, 284] on icon at bounding box center [354, 395] width 6 height 6
click at [344, 284] on icon at bounding box center [354, 395] width 2 height 4
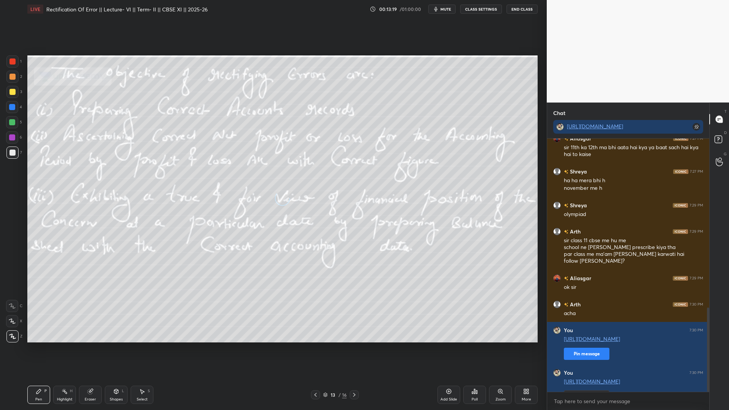
click at [344, 284] on icon at bounding box center [354, 395] width 6 height 6
click at [344, 284] on icon at bounding box center [354, 395] width 2 height 4
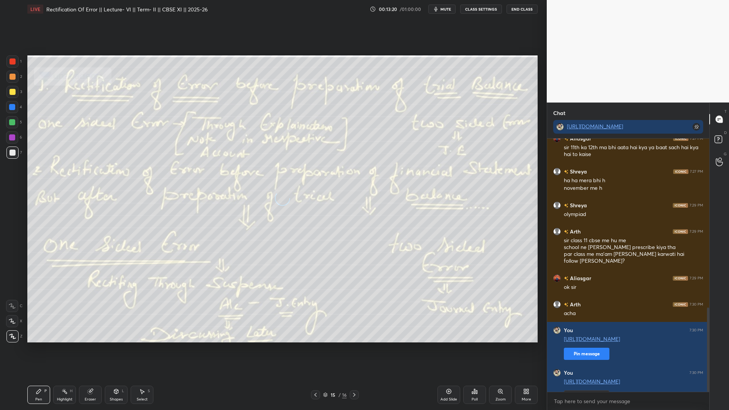
click at [344, 284] on icon at bounding box center [354, 395] width 2 height 4
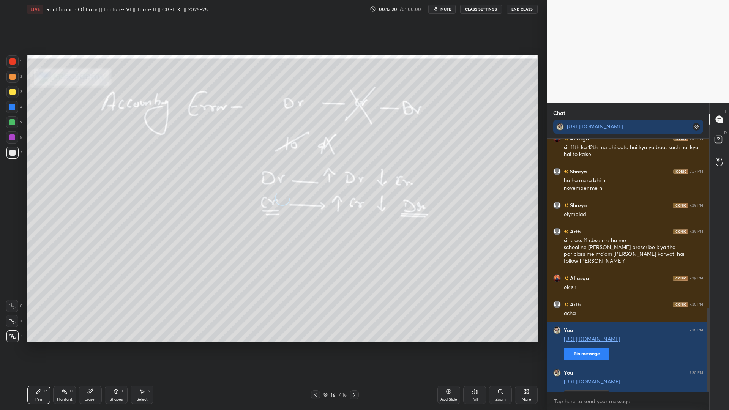
click at [344, 284] on icon at bounding box center [354, 395] width 2 height 4
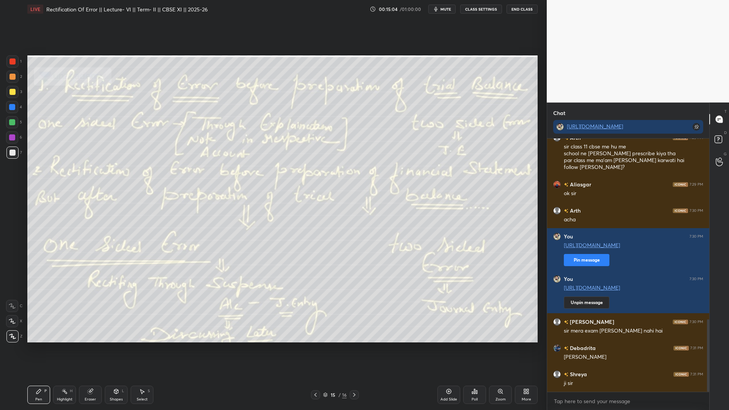
scroll to position [663, 0]
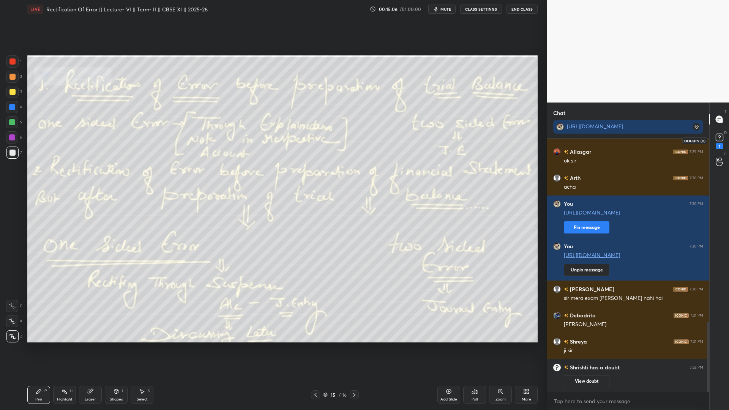
click at [344, 144] on div "1" at bounding box center [720, 146] width 8 height 6
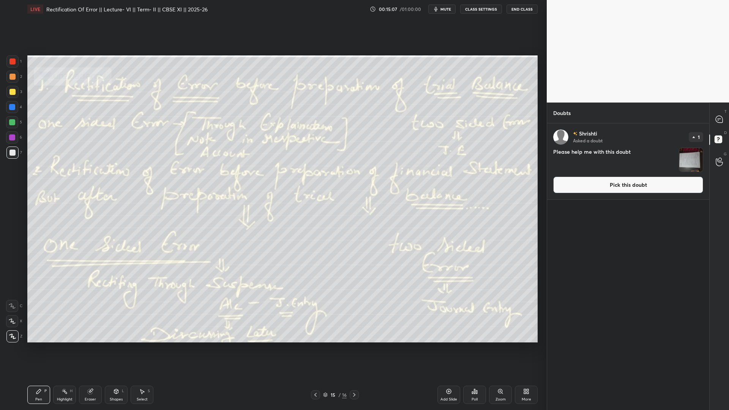
click at [344, 182] on button "Pick this doubt" at bounding box center [628, 185] width 150 height 17
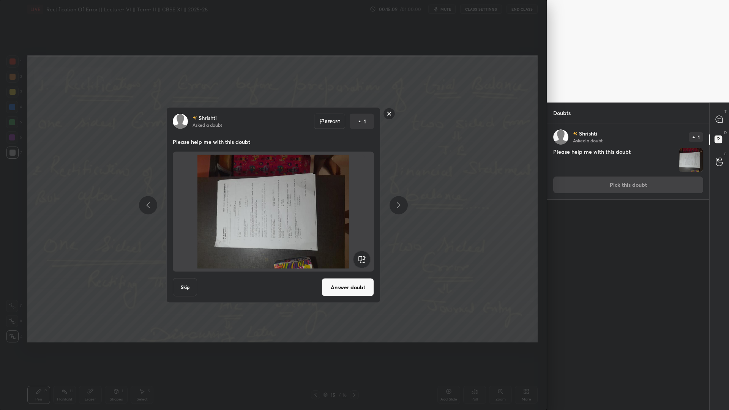
click at [344, 259] on rect at bounding box center [361, 259] width 17 height 17
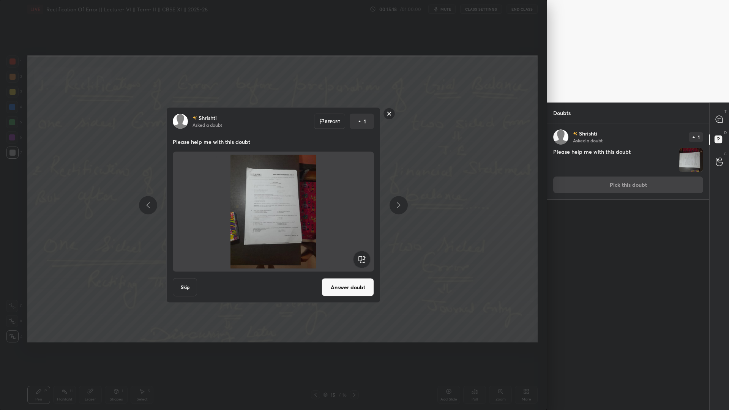
click at [344, 117] on rect at bounding box center [390, 114] width 12 height 12
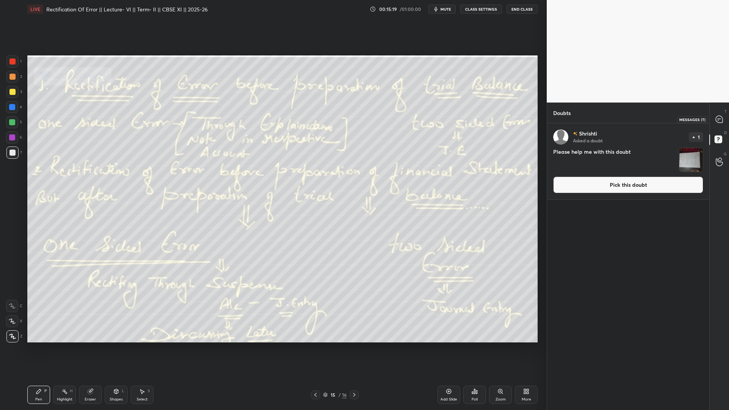
click at [344, 120] on icon at bounding box center [719, 119] width 7 height 7
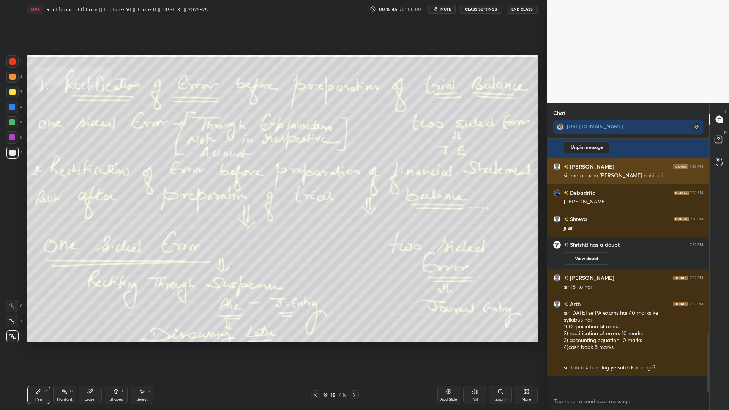
scroll to position [771, 0]
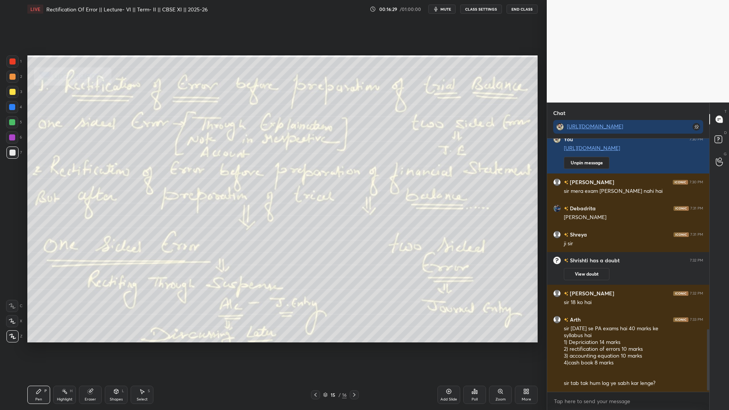
click at [344, 284] on icon at bounding box center [354, 395] width 6 height 6
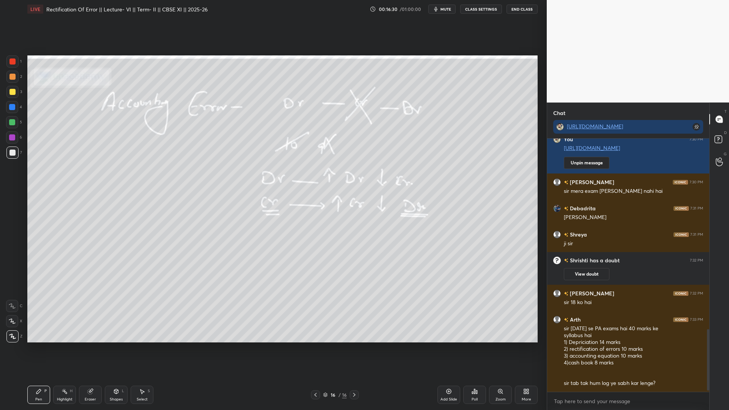
drag, startPoint x: 313, startPoint y: 394, endPoint x: 349, endPoint y: 392, distance: 36.2
click at [313, 284] on icon at bounding box center [316, 395] width 6 height 6
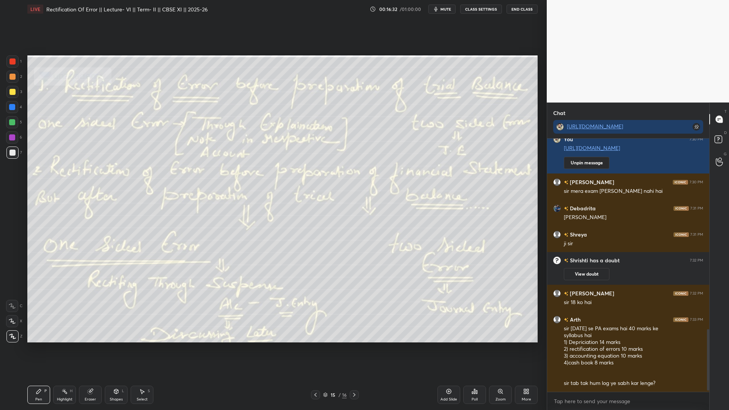
click at [344, 284] on icon at bounding box center [449, 391] width 6 height 6
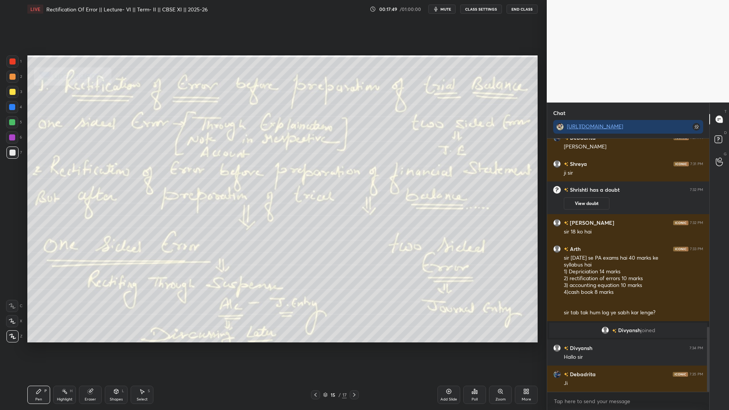
scroll to position [733, 0]
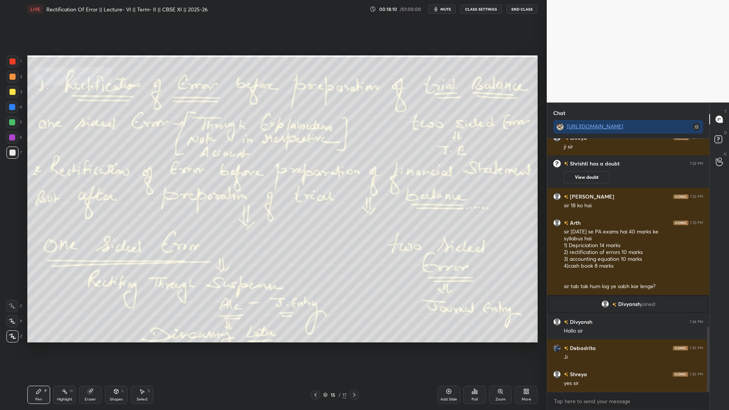
drag, startPoint x: 448, startPoint y: 393, endPoint x: 453, endPoint y: 394, distance: 5.1
click at [344, 284] on icon at bounding box center [449, 391] width 6 height 6
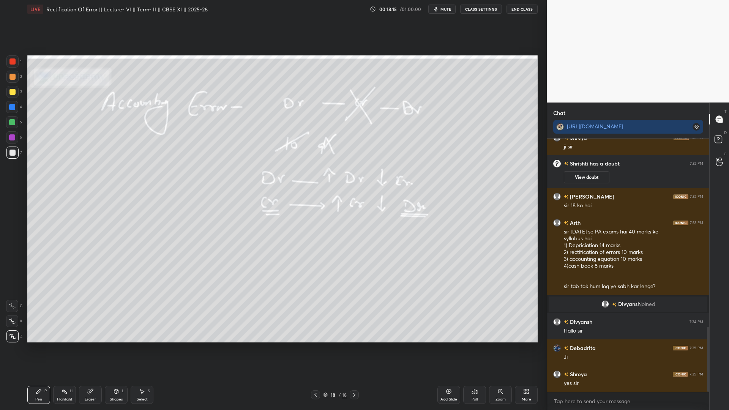
click at [344, 284] on div "Add Slide" at bounding box center [448, 395] width 23 height 18
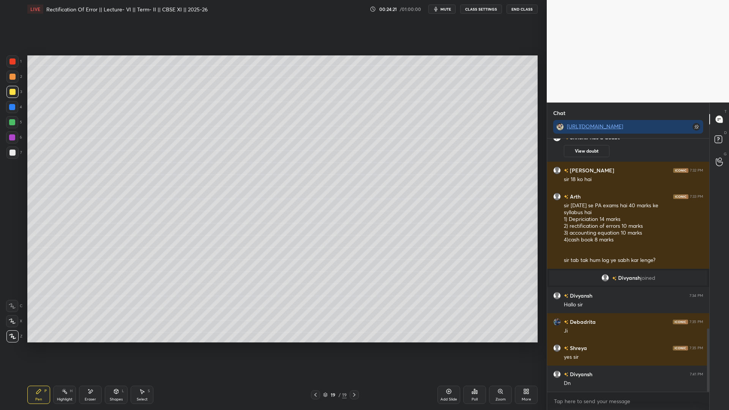
scroll to position [785, 0]
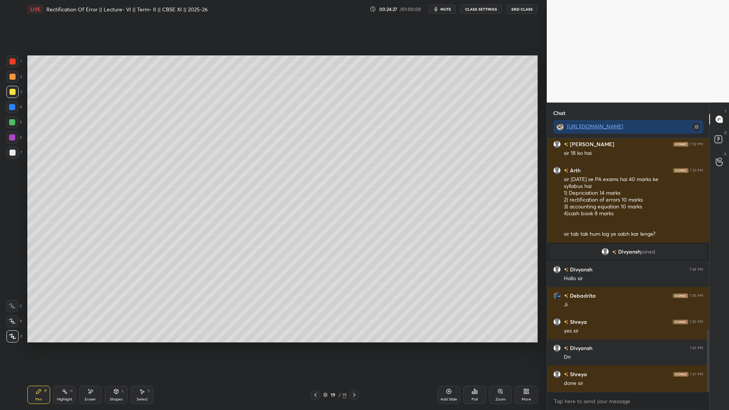
click at [344, 284] on icon at bounding box center [449, 391] width 6 height 6
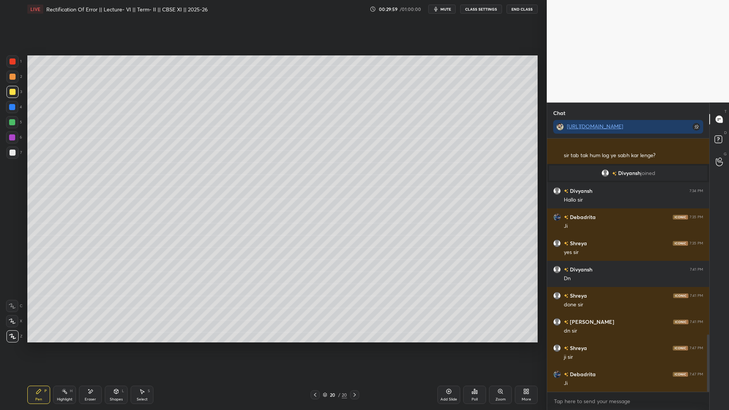
scroll to position [890, 0]
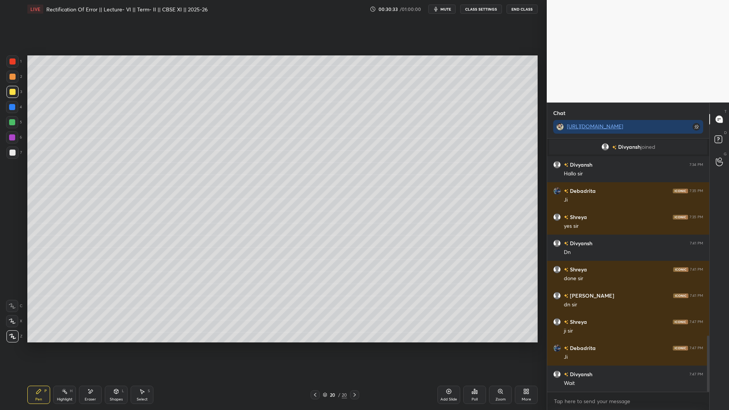
click at [344, 284] on icon at bounding box center [355, 395] width 6 height 6
click at [344, 284] on icon at bounding box center [449, 391] width 2 height 2
click at [344, 284] on icon at bounding box center [449, 391] width 6 height 6
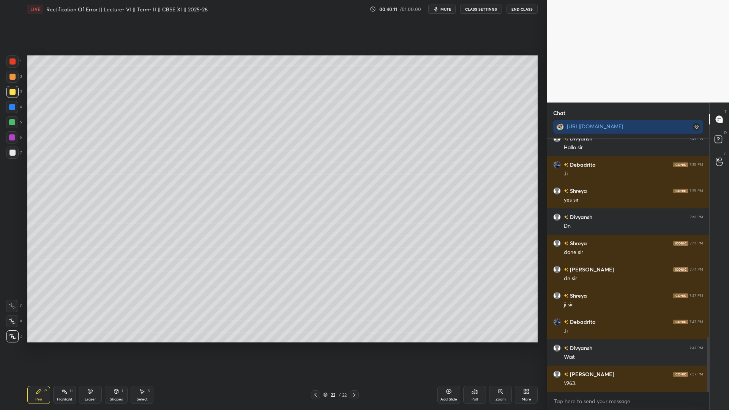
click at [344, 284] on div "Add Slide" at bounding box center [449, 400] width 17 height 4
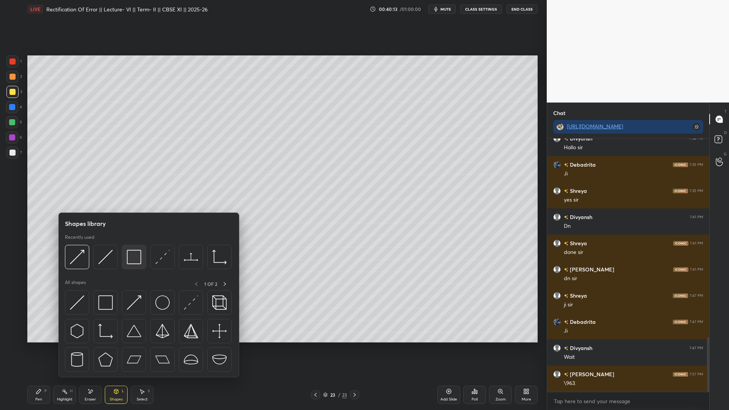
click at [132, 258] on img at bounding box center [134, 257] width 14 height 14
click at [109, 258] on img at bounding box center [105, 257] width 14 height 14
click at [135, 261] on img at bounding box center [134, 257] width 14 height 14
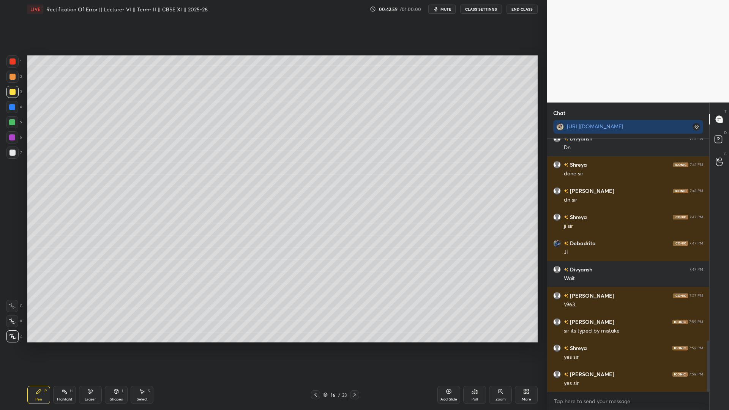
scroll to position [1021, 0]
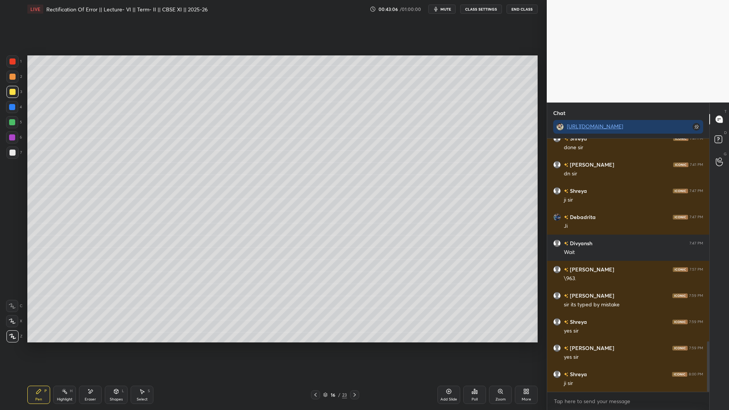
drag, startPoint x: 527, startPoint y: 8, endPoint x: 527, endPoint y: 373, distance: 365.0
click at [344, 8] on button "End Class" at bounding box center [522, 9] width 31 height 9
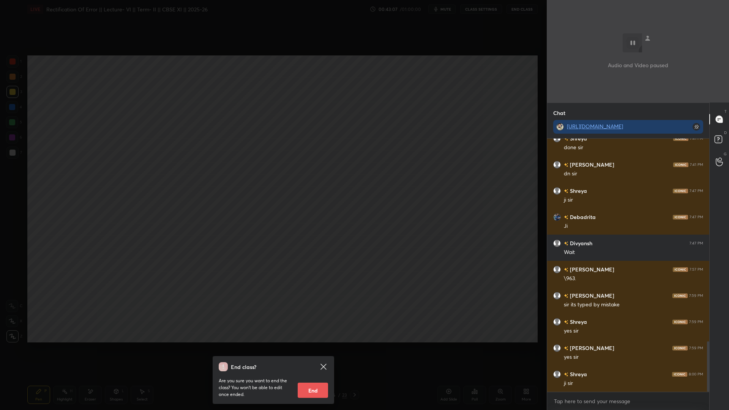
click at [318, 284] on button "End" at bounding box center [313, 390] width 30 height 15
type textarea "x"
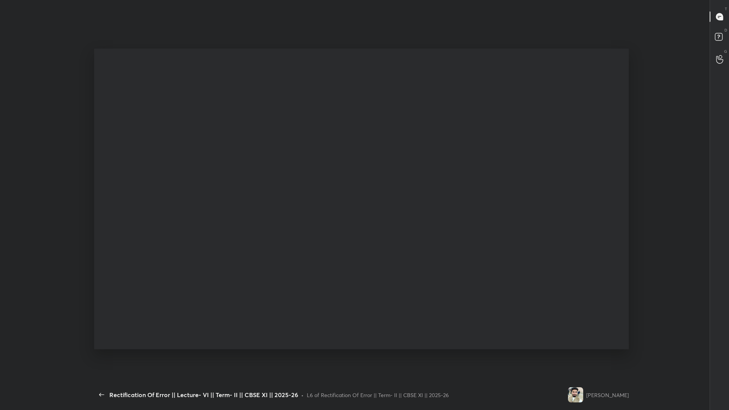
scroll to position [0, 0]
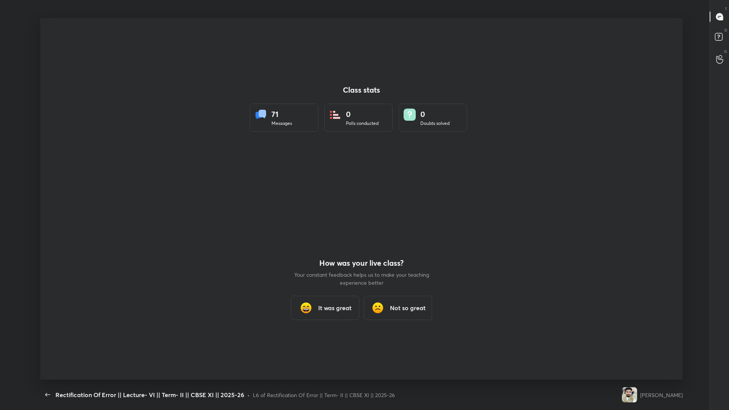
click at [48, 284] on div "Back Rectification Of Error || Lecture- VI || Term- II || CBSE XI || 2025-26 • …" at bounding box center [329, 395] width 579 height 30
click at [48, 284] on button "button" at bounding box center [47, 394] width 15 height 15
